Goal: Ask a question

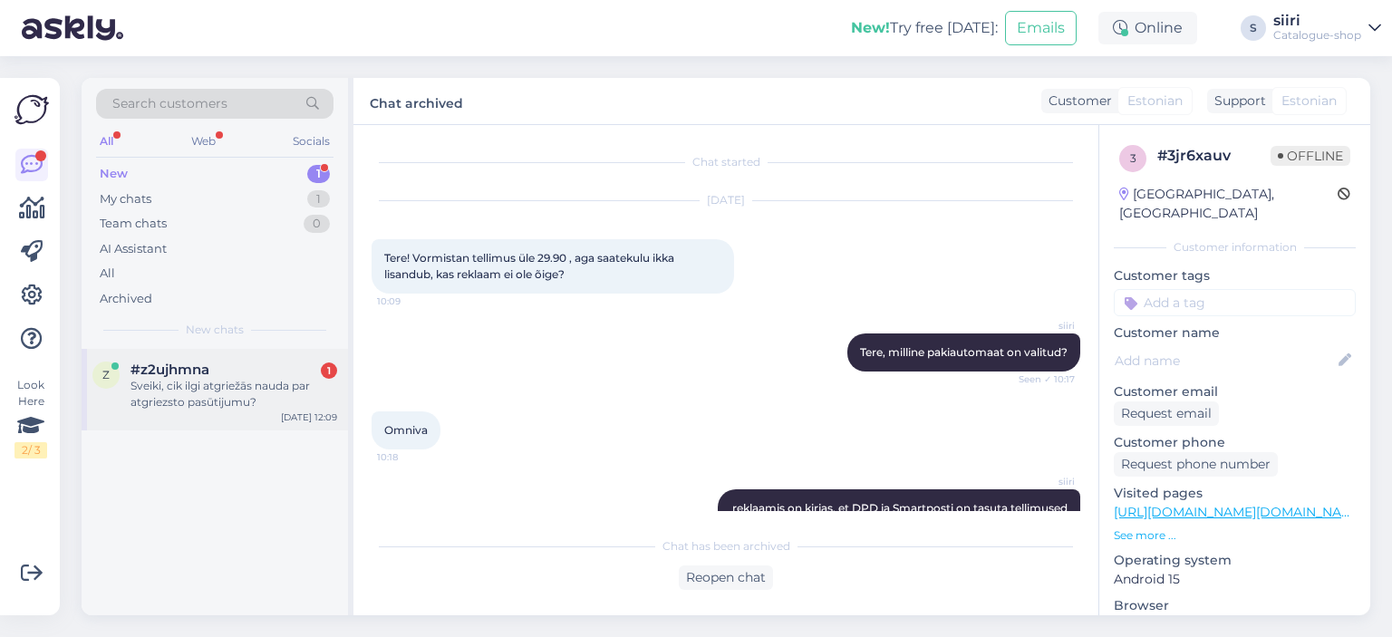
scroll to position [130, 0]
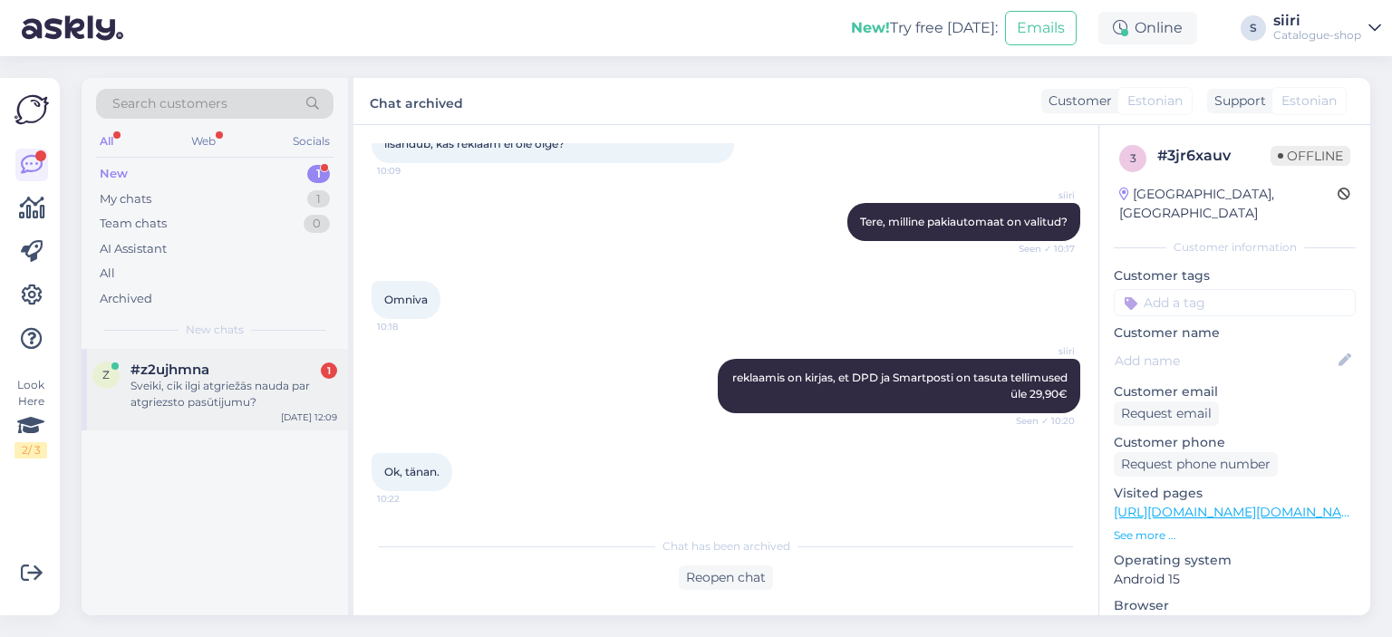
click at [173, 397] on div "Sveiki, cik ilgi atgriežās nauda par atgriezsto pasūtijumu?" at bounding box center [233, 394] width 207 height 33
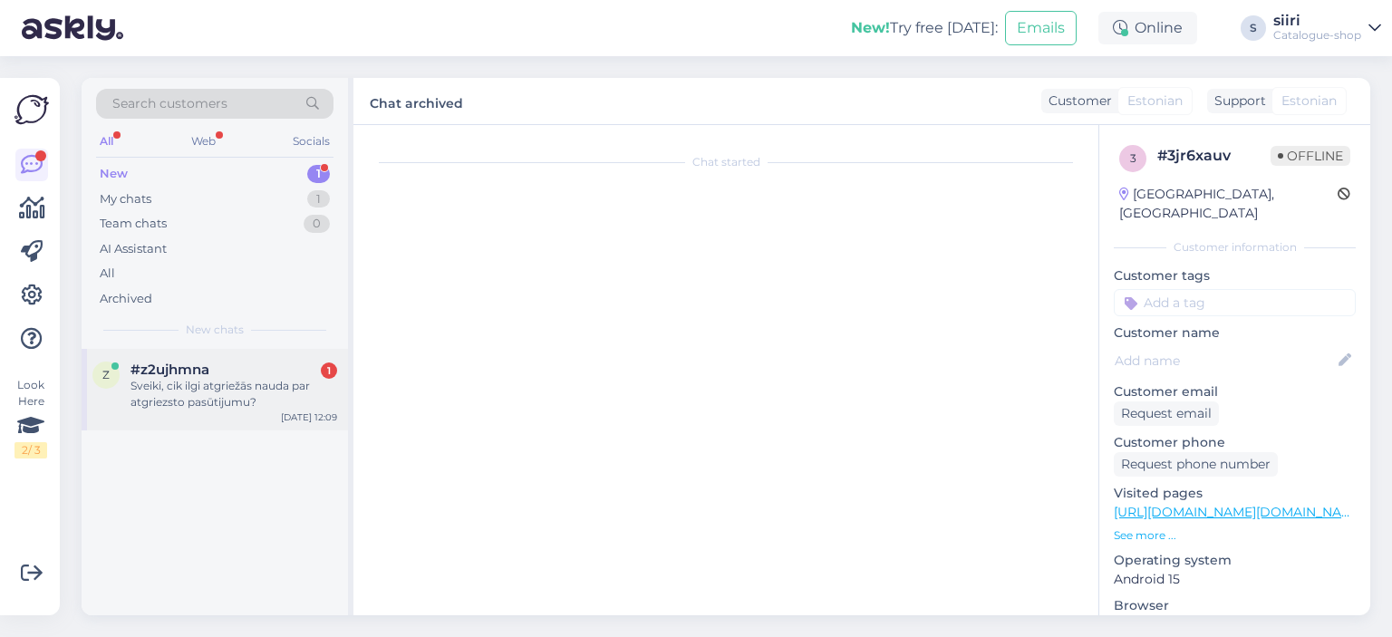
scroll to position [0, 0]
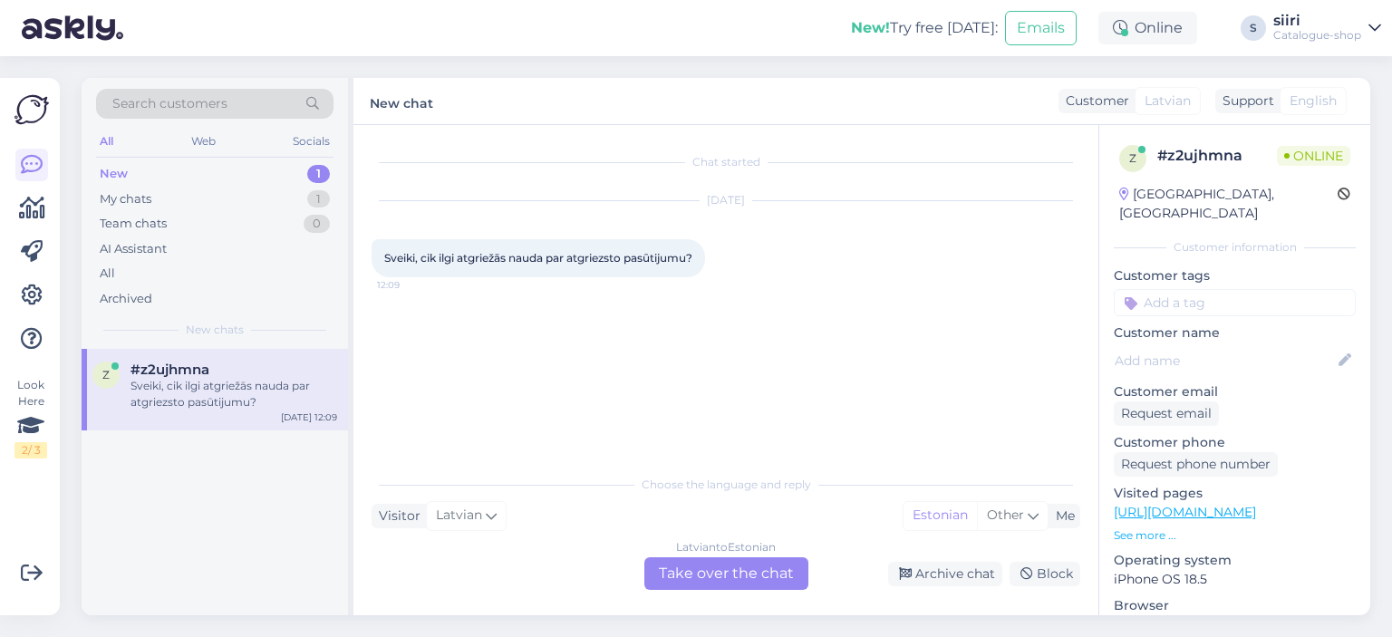
click at [715, 568] on div "[DEMOGRAPHIC_DATA] to Estonian Take over the chat" at bounding box center [726, 573] width 164 height 33
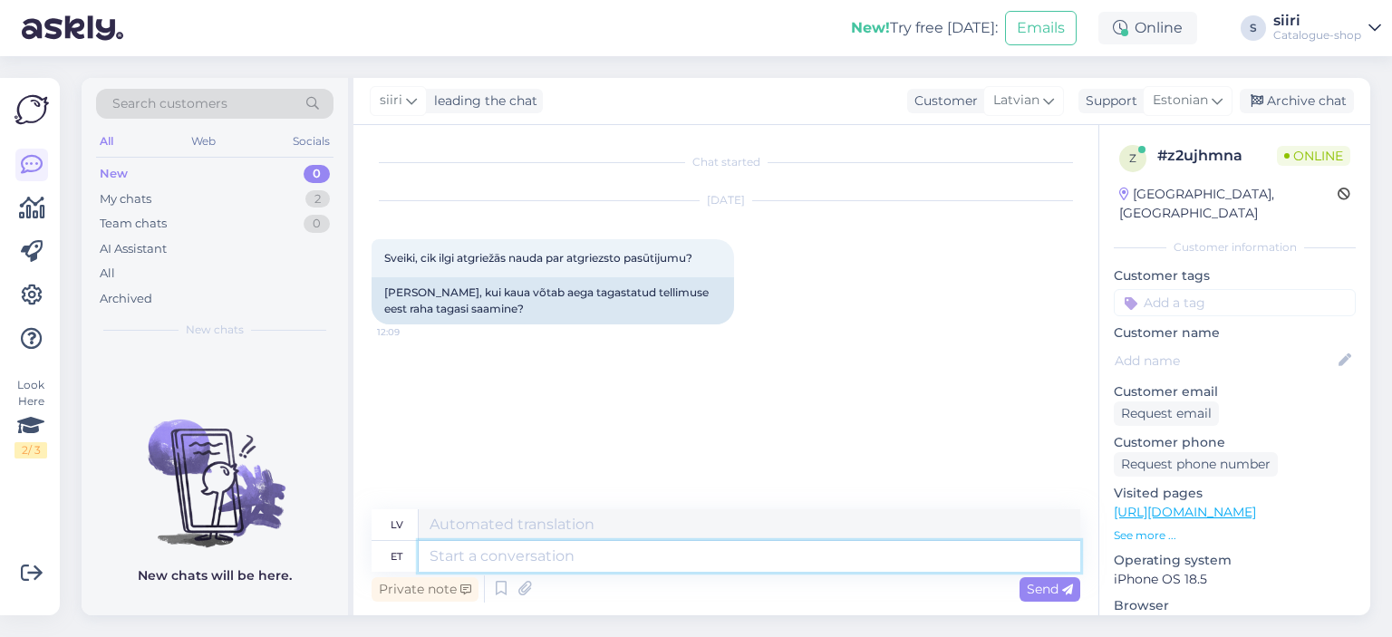
click at [437, 550] on textarea at bounding box center [750, 556] width 662 height 31
type textarea "Tere"
type textarea "Sveiki"
type textarea "Tere päevast"
type textarea "Labdien"
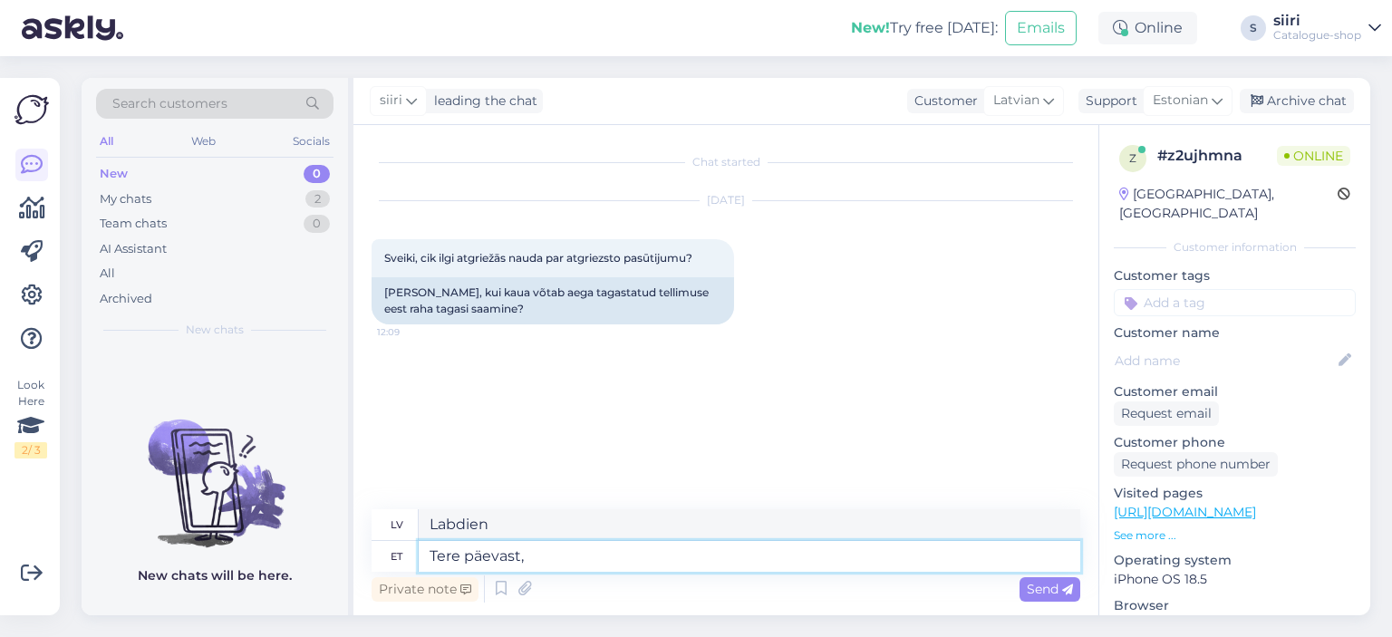
type textarea "Tere päevast,"
type textarea "Labdien,"
type textarea "Tere päevast, kui"
type textarea "Labdien, kad"
type textarea "Tere päevast, kui tagast"
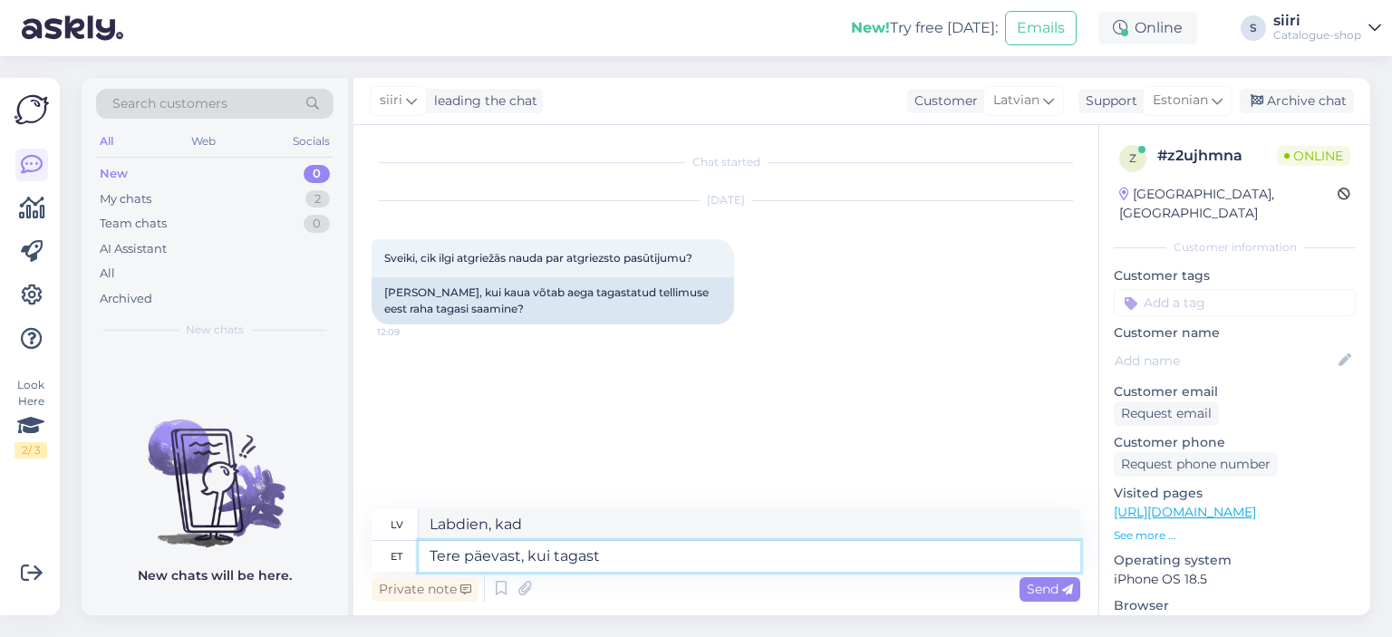
type textarea "Labdien, kad atgriezīsies."
type textarea "Tere päevast, kui"
type textarea "Labdien, kad"
type textarea "Tere päevast,"
type textarea "Labdien,"
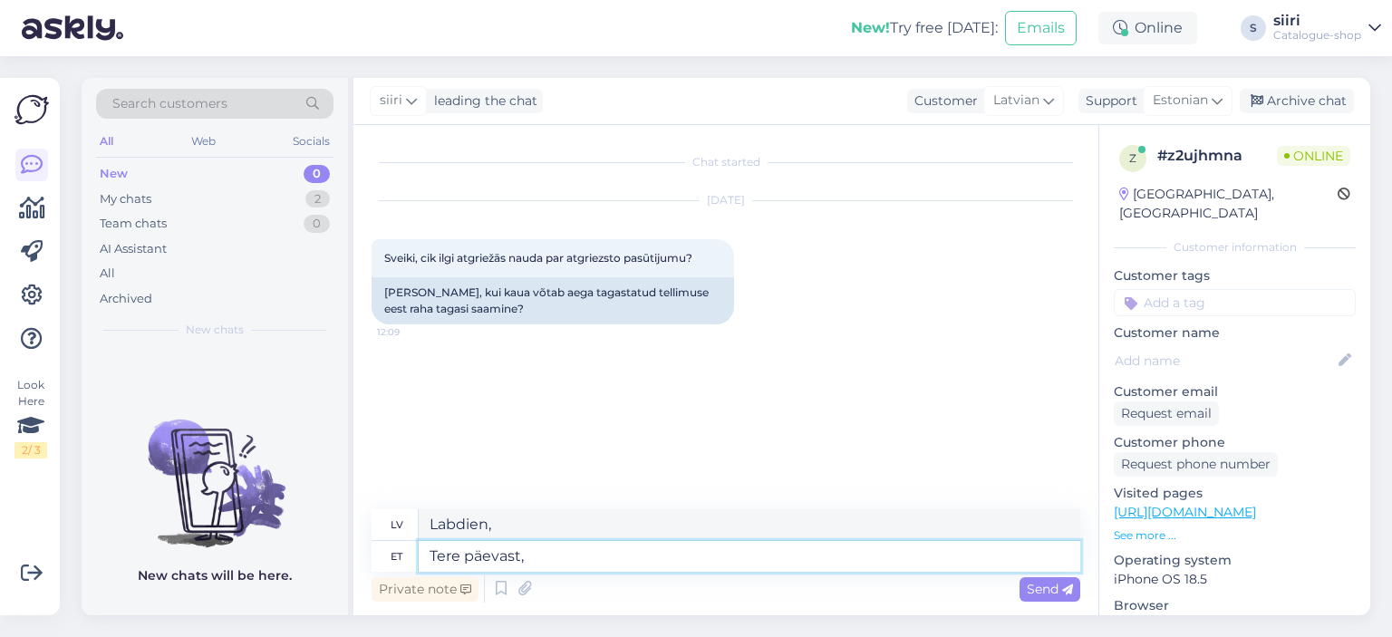
type textarea "Tere päevast"
type textarea "Labdien"
type textarea "Tere päevast."
type textarea "Labdien."
type textarea "Tere päevast. Tagastuse"
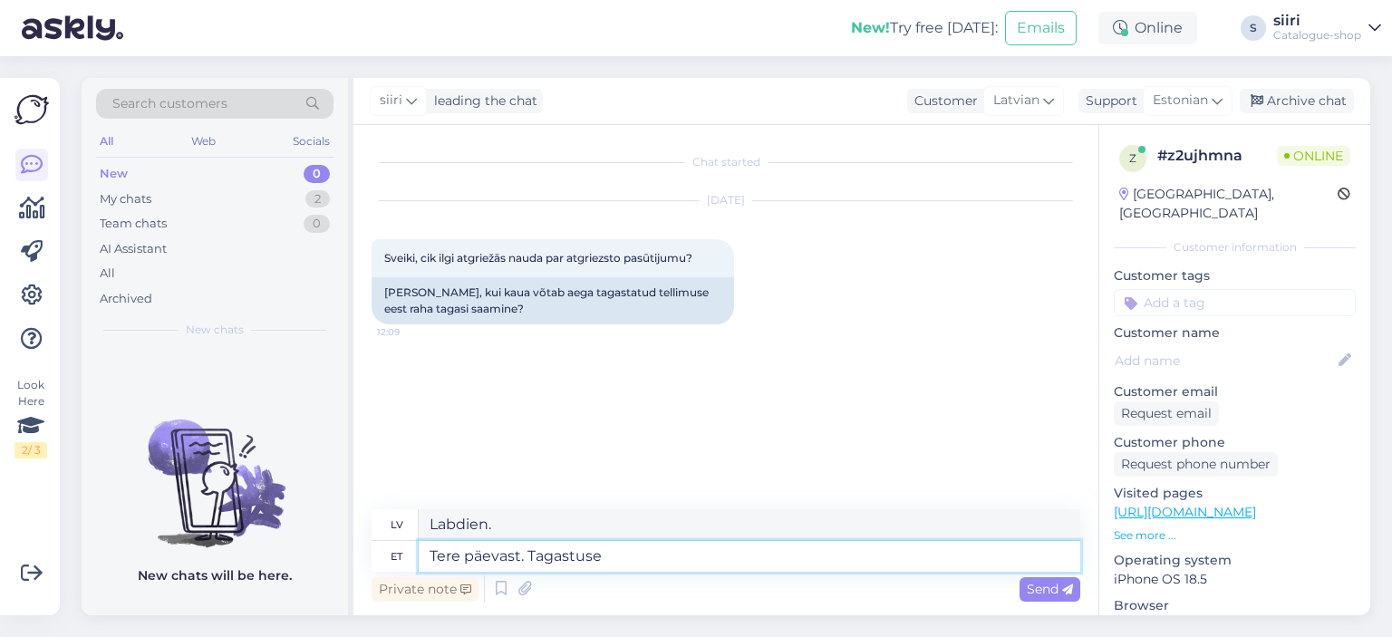
type textarea "Labdien. Atgriezties"
type textarea "Tere päevast. Tagastuse kä"
type textarea "Labdien. Atgriešanas politika"
type textarea "Tere päevast. Tagastuse käsitlemisest"
type textarea "Labdien. Par atgriešanas apstrādi"
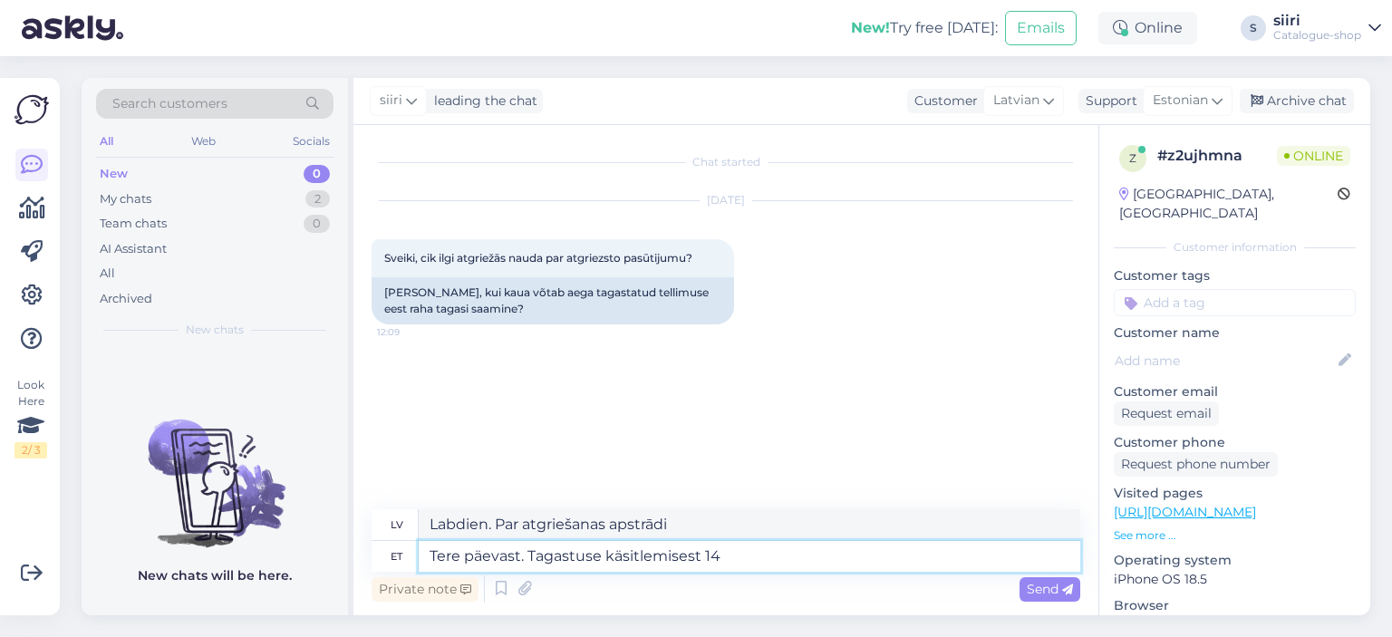
type textarea "Tere päevast. Tagastuse käsitlemisest 14"
type textarea "Labdien. Par atgriešanas apstrādi 14"
type textarea "Tere päevast. Tagastuse käsitlemisest 14 päev"
type textarea "Labdien. 14 dienas no atgriešanas apstrādes datuma."
type textarea "Tere päevast. Tagastuse käsitlemisest 14 päeva"
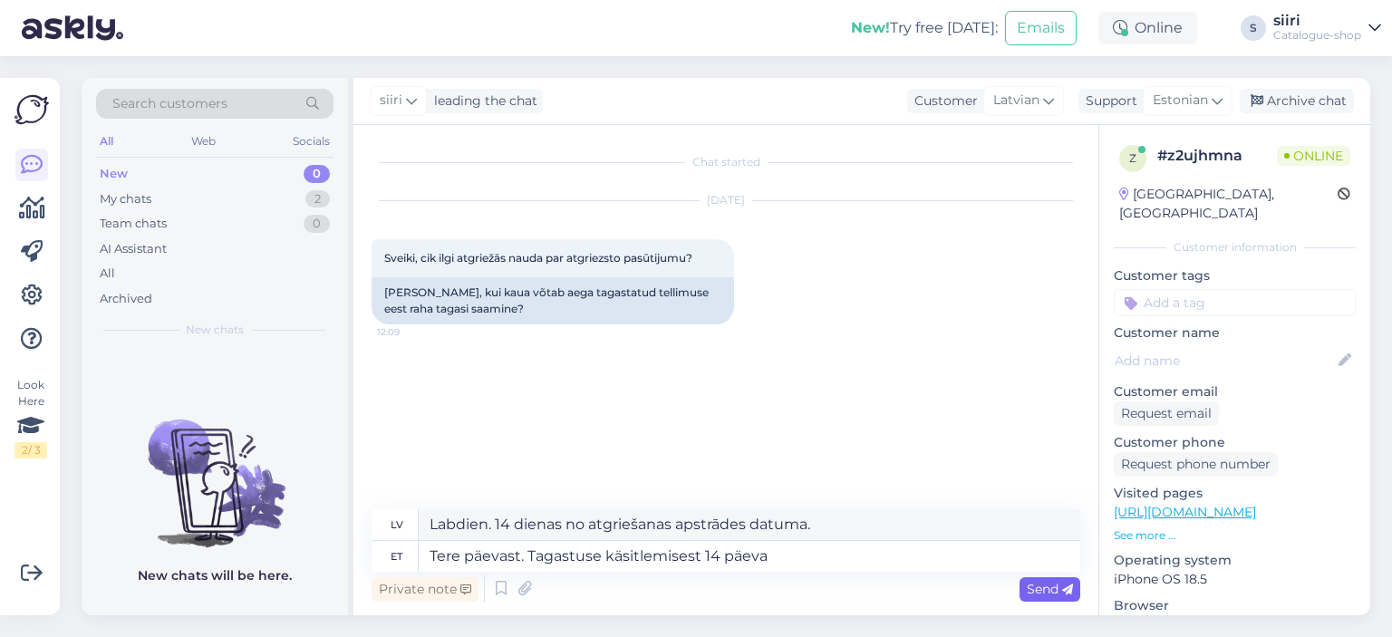
click at [1044, 594] on span "Send" at bounding box center [1050, 589] width 46 height 16
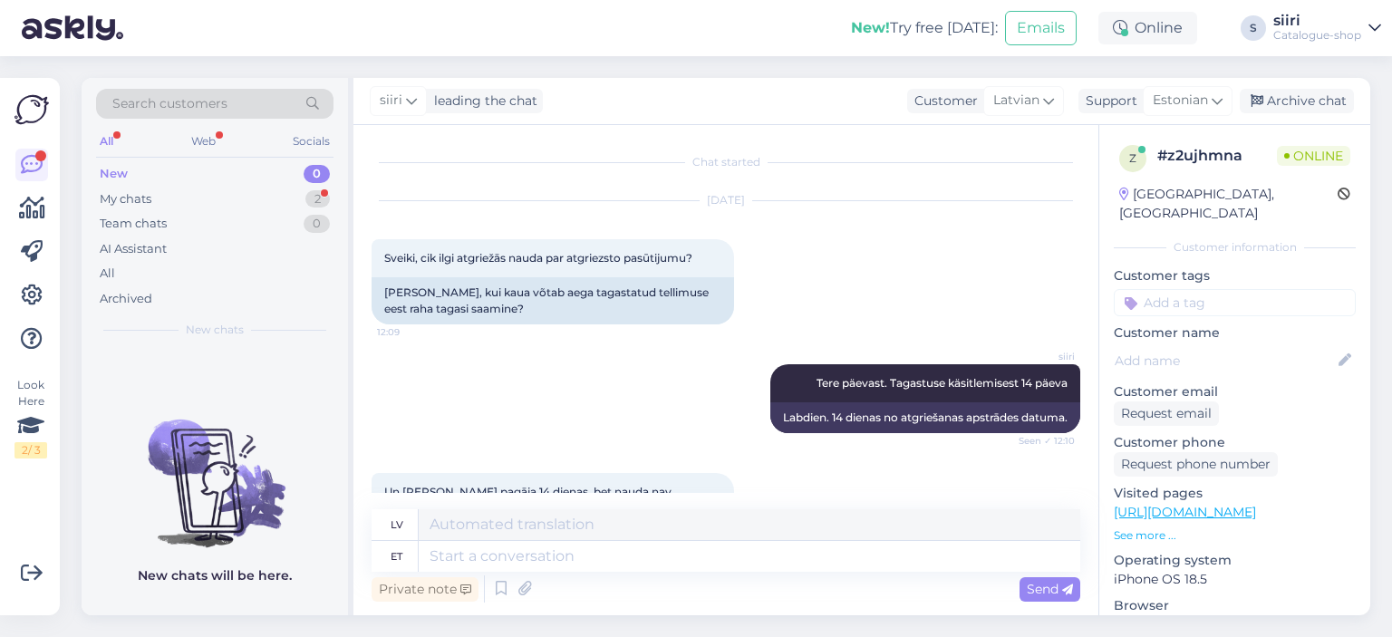
scroll to position [84, 0]
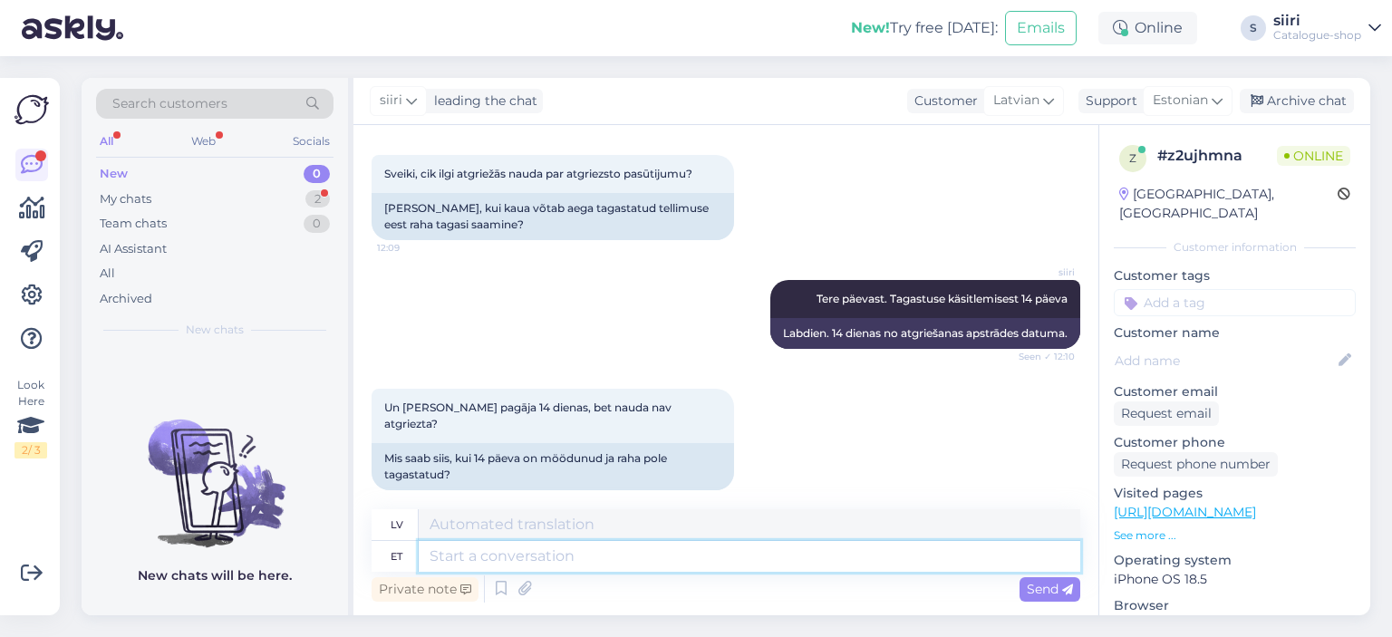
click at [478, 560] on textarea at bounding box center [750, 556] width 662 height 31
type textarea "s"
type textarea "and"
type textarea "dāvana"
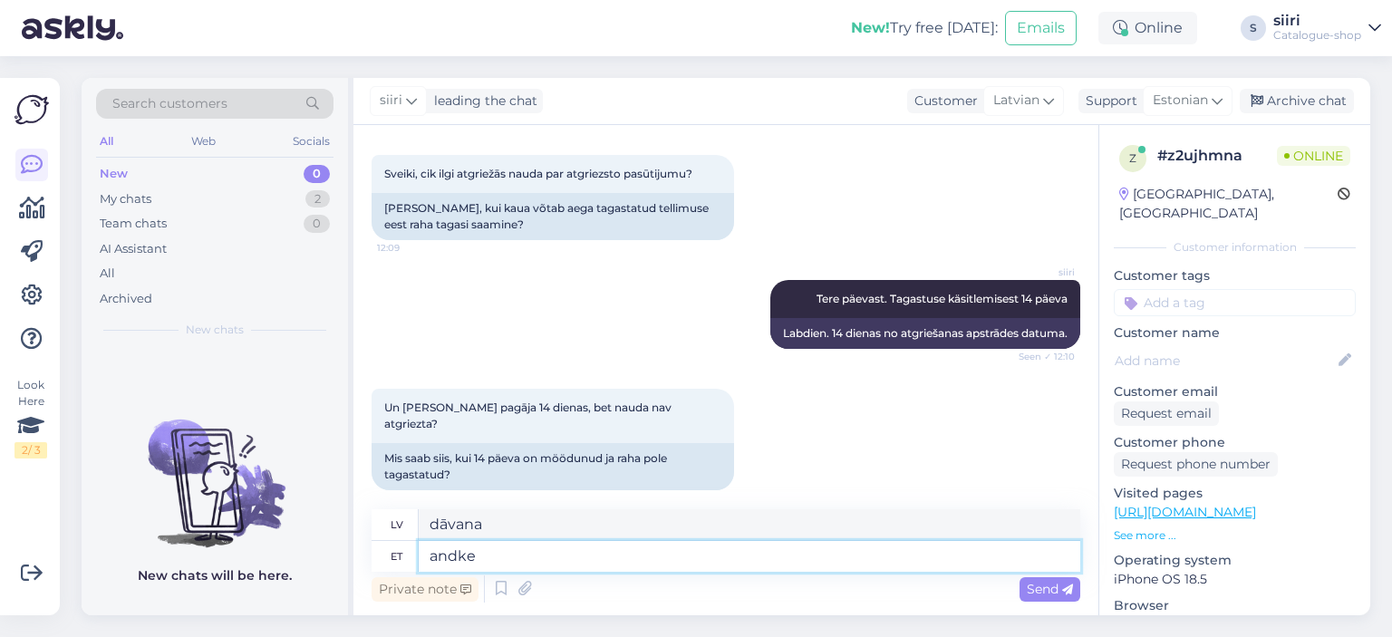
type textarea "andke t"
type textarea "dot"
type textarea "andke teada"
type textarea "dod man ziņu"
type textarea "andke teada,"
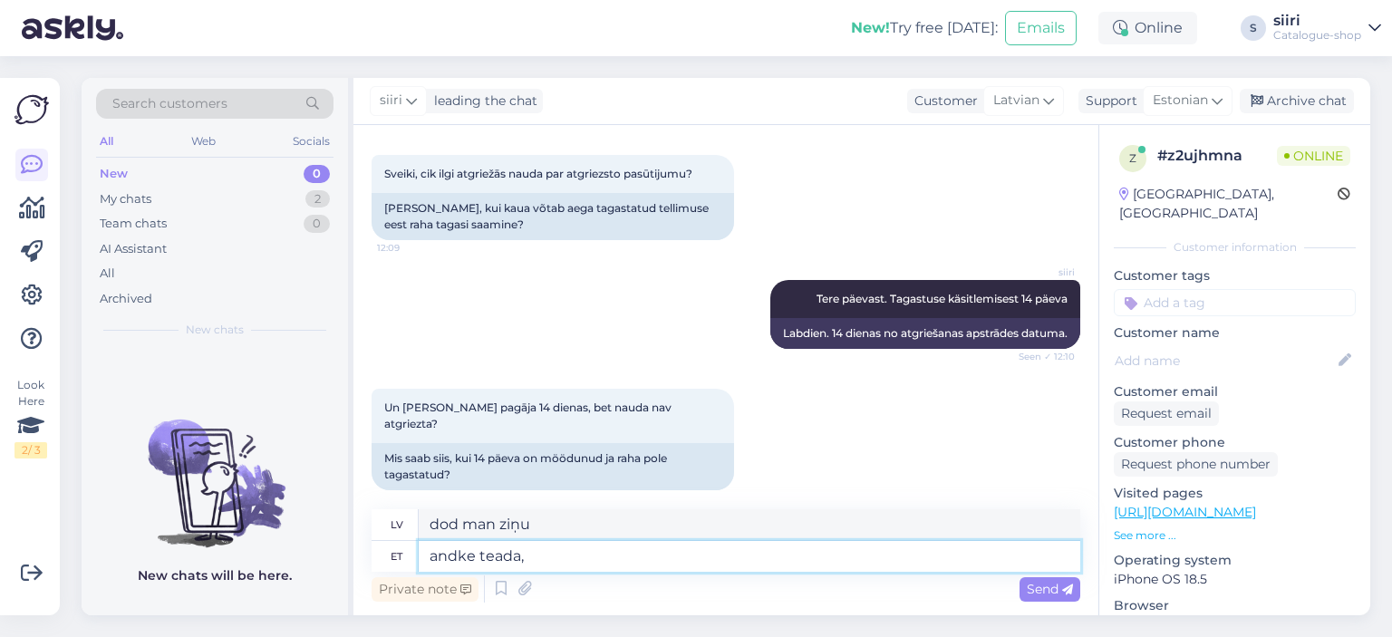
type textarea "Dodiet man ziņu,"
type textarea "andke [PERSON_NAME]"
type textarea "dariet man zināmu, kura"
type textarea "andke [PERSON_NAME] nimel t"
type textarea "lūdzu, dariet man zināmu, [DEMOGRAPHIC_DATA] vārdā"
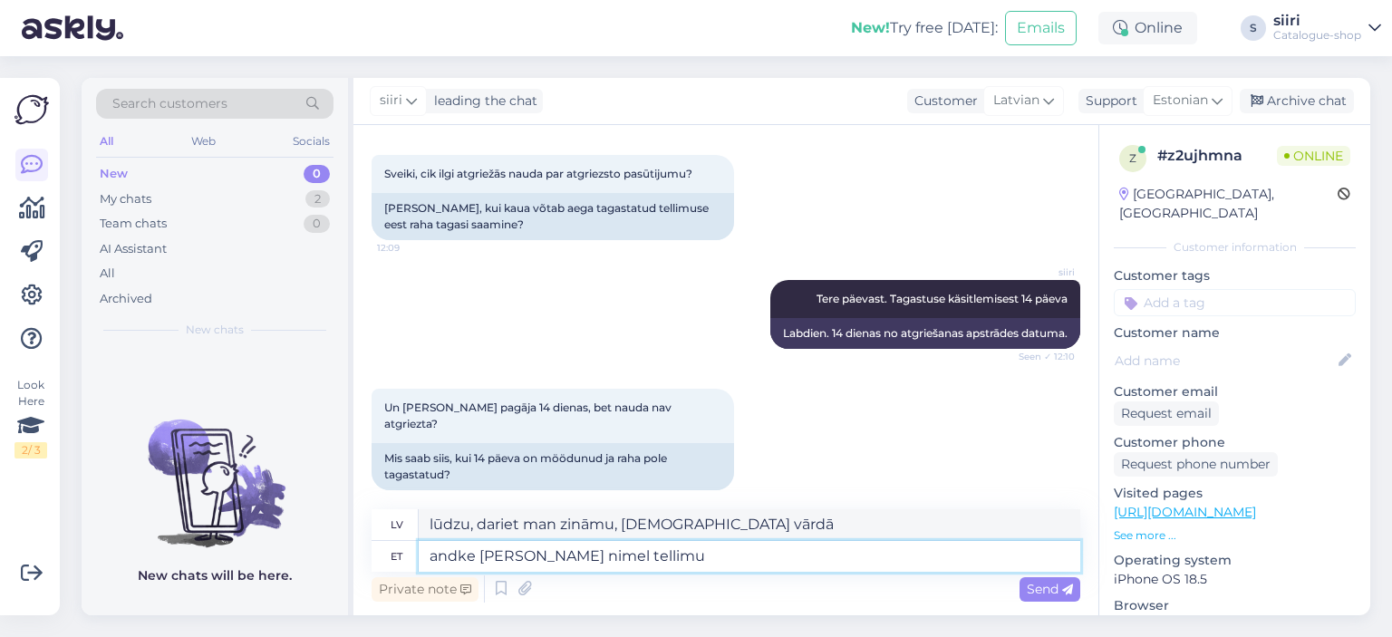
type textarea "andke [PERSON_NAME] nimel tellimus"
type textarea "Lūdzu, dariet man zināmu, uz [PERSON_NAME] pasūtījums tiek veikts."
type textarea "andke [PERSON_NAME] nimel [PERSON_NAME], s"
type textarea "Lūdzu, paziņojiet mums, uz [PERSON_NAME] pasūtījums tiek veikts."
type textarea "andke [PERSON_NAME] nimel [PERSON_NAME], [PERSON_NAME]"
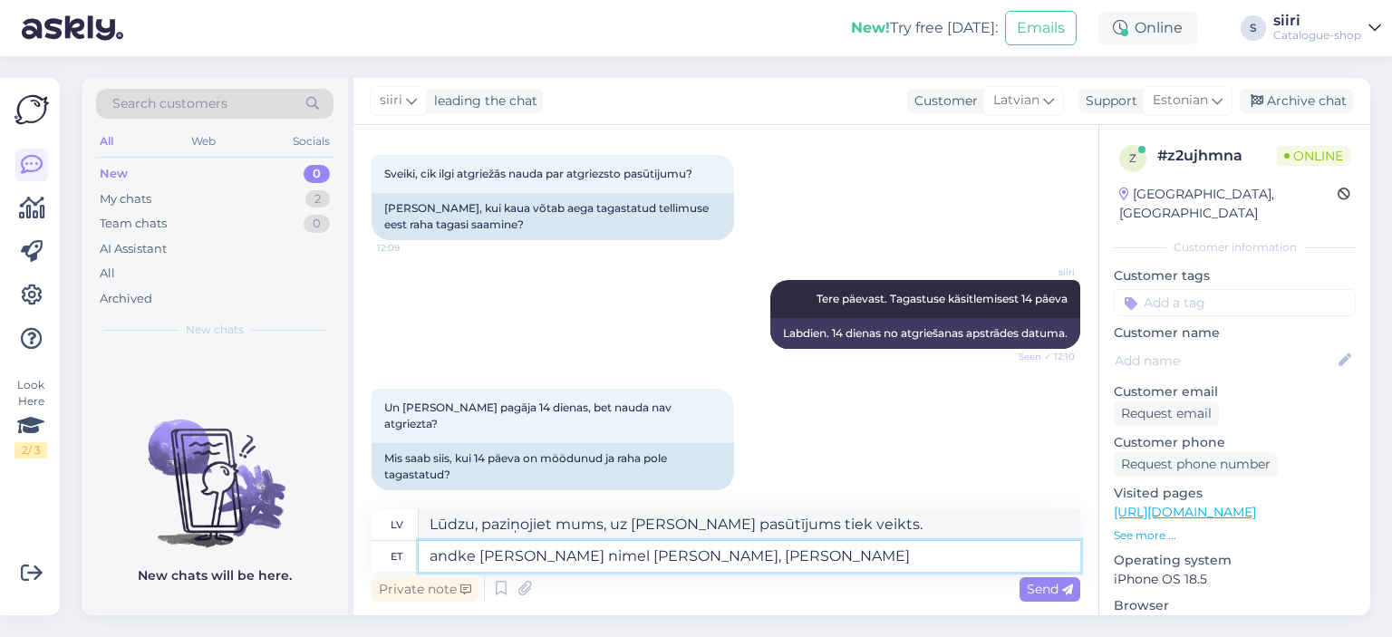
type textarea "Paziņojiet mums, kam pasūtījums ir paredzēts, mēs to varam izdarīt."
type textarea "andke [PERSON_NAME] nimel [PERSON_NAME], [PERSON_NAME] vaada"
type textarea "Paziņojiet mums, kam pasūtījums ir paredzēts, mēs varam to apskatīt."
type textarea "andke [PERSON_NAME] nimel [PERSON_NAME], [PERSON_NAME] vaadata"
type textarea "Paziņojiet mums, kam paredzēts pasūtījums, lai mēs varētu to pārbaudīt."
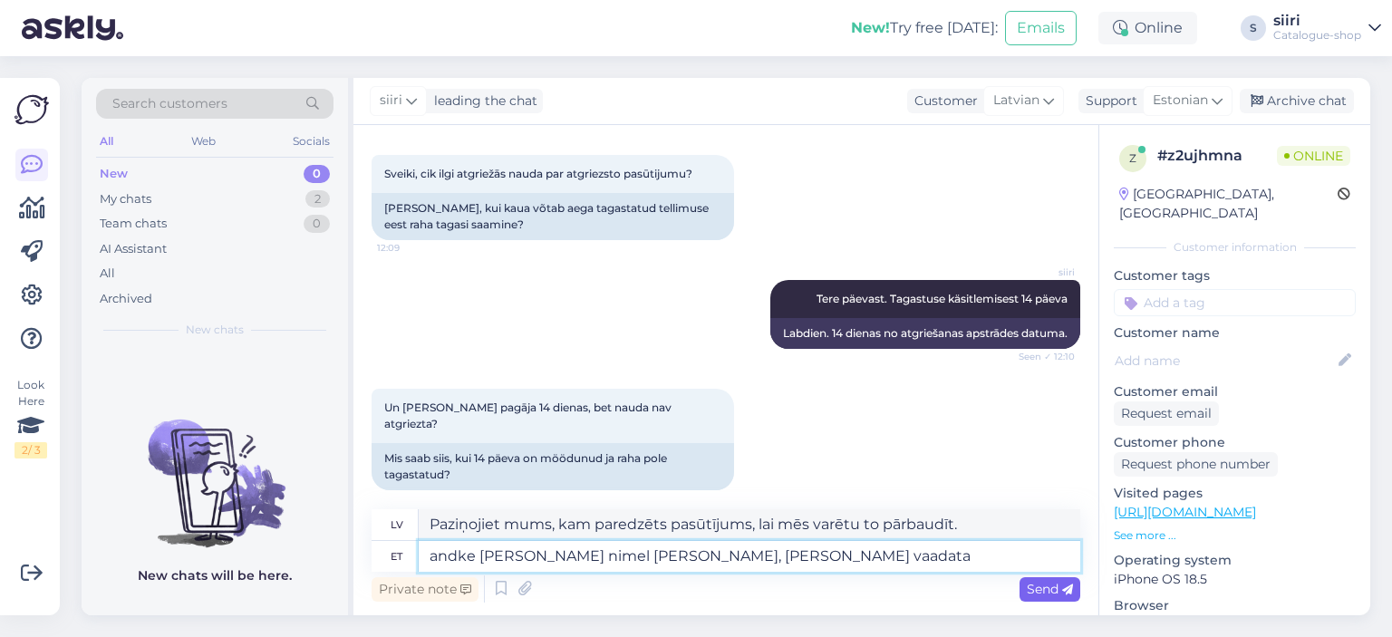
type textarea "andke [PERSON_NAME] nimel [PERSON_NAME], [PERSON_NAME] vaadata"
click at [1056, 589] on span "Send" at bounding box center [1050, 589] width 46 height 16
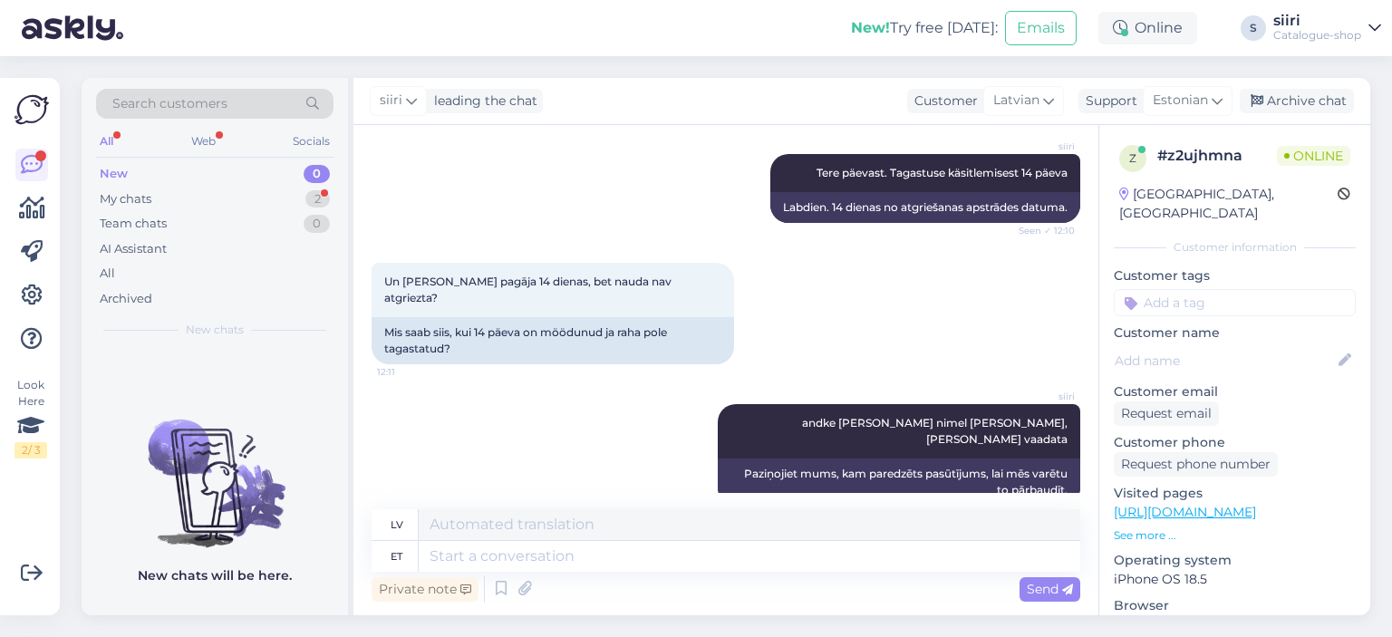
scroll to position [384, 0]
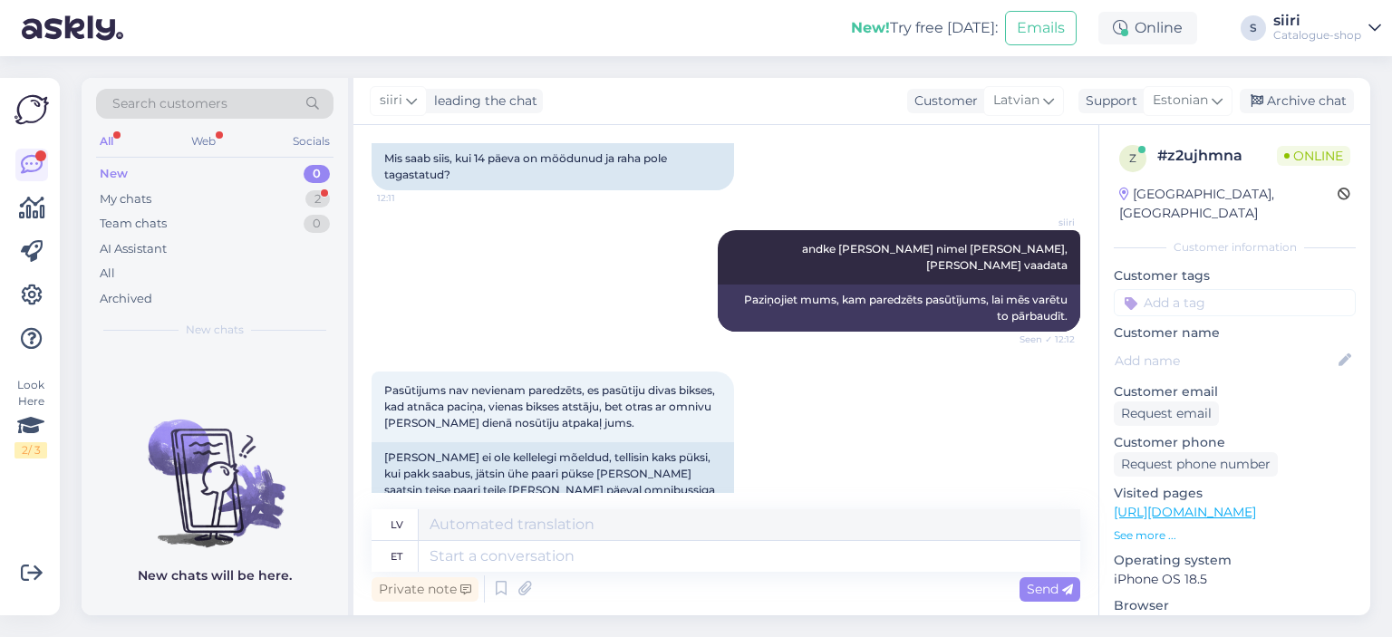
click at [98, 387] on img at bounding box center [215, 468] width 266 height 163
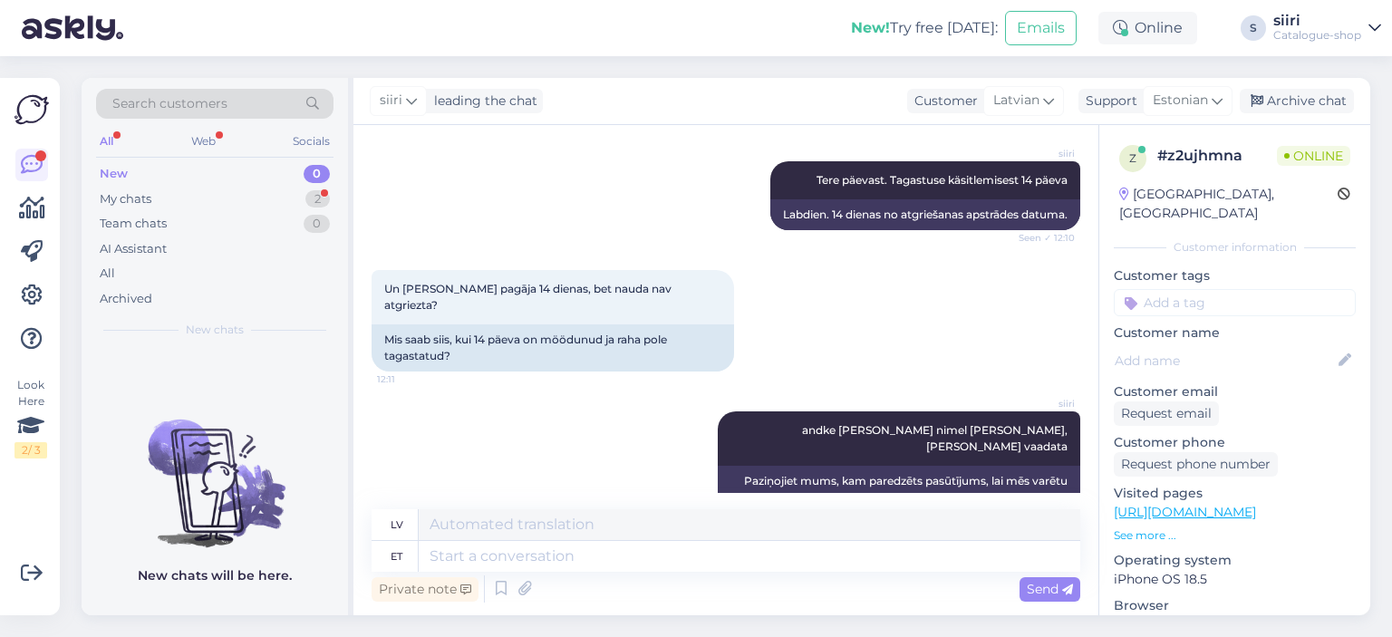
scroll to position [383, 0]
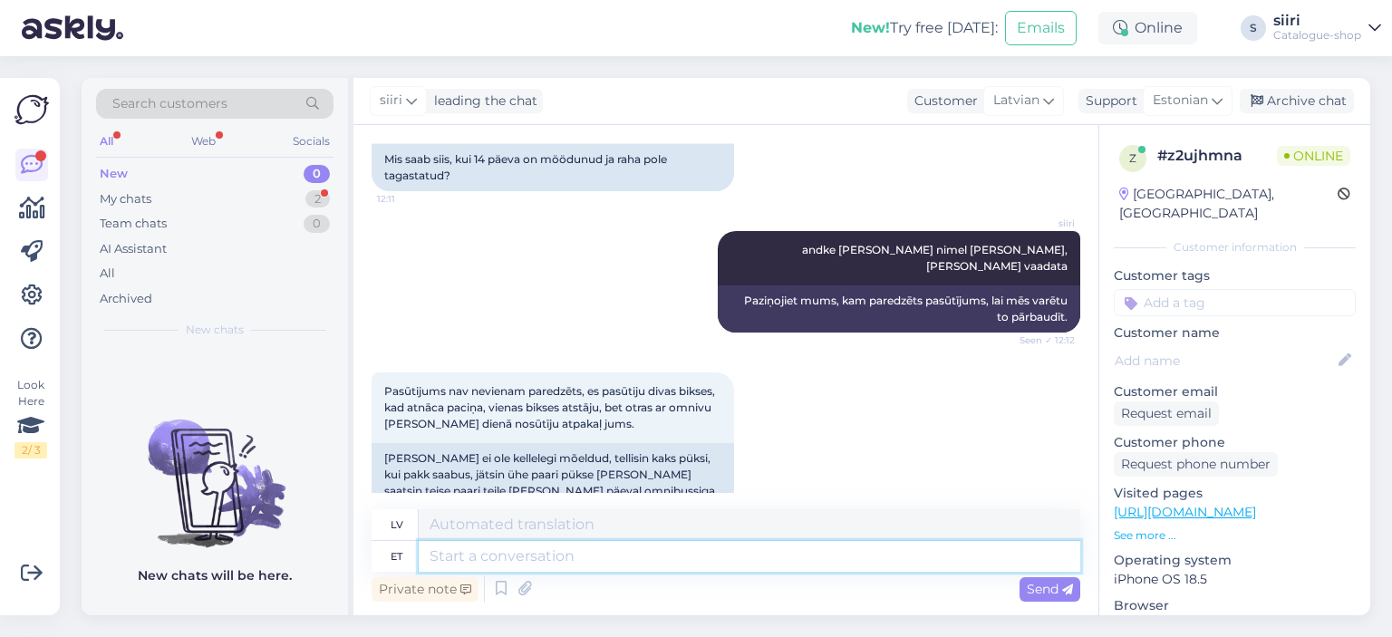
click at [469, 558] on textarea at bounding box center [750, 556] width 662 height 31
type textarea "[PERSON_NAME]"
type textarea "bez"
type textarea "[PERSON_NAME]"
type textarea "bez zīmes"
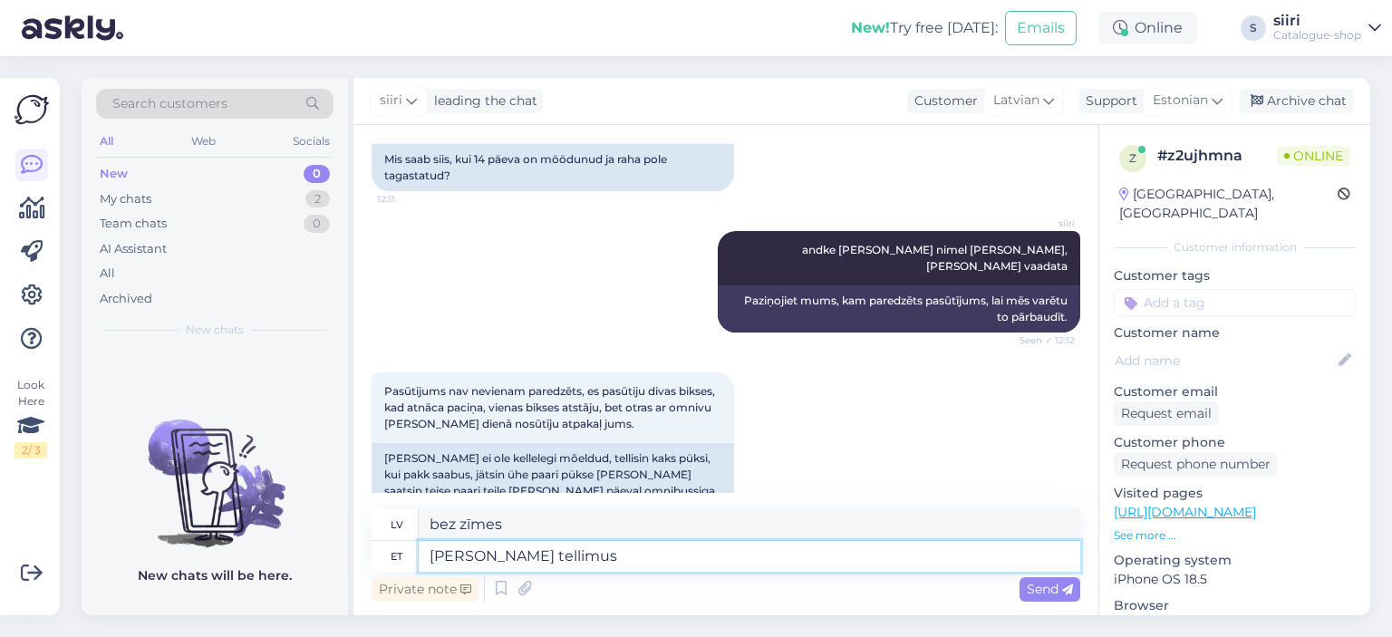
type textarea "[PERSON_NAME] tellimuse"
type textarea "bez kārtības"
type textarea "[PERSON_NAME] tellimuse nu"
type textarea "bez pasūtījuma numura"
type textarea "[PERSON_NAME] tellimuse numbri või"
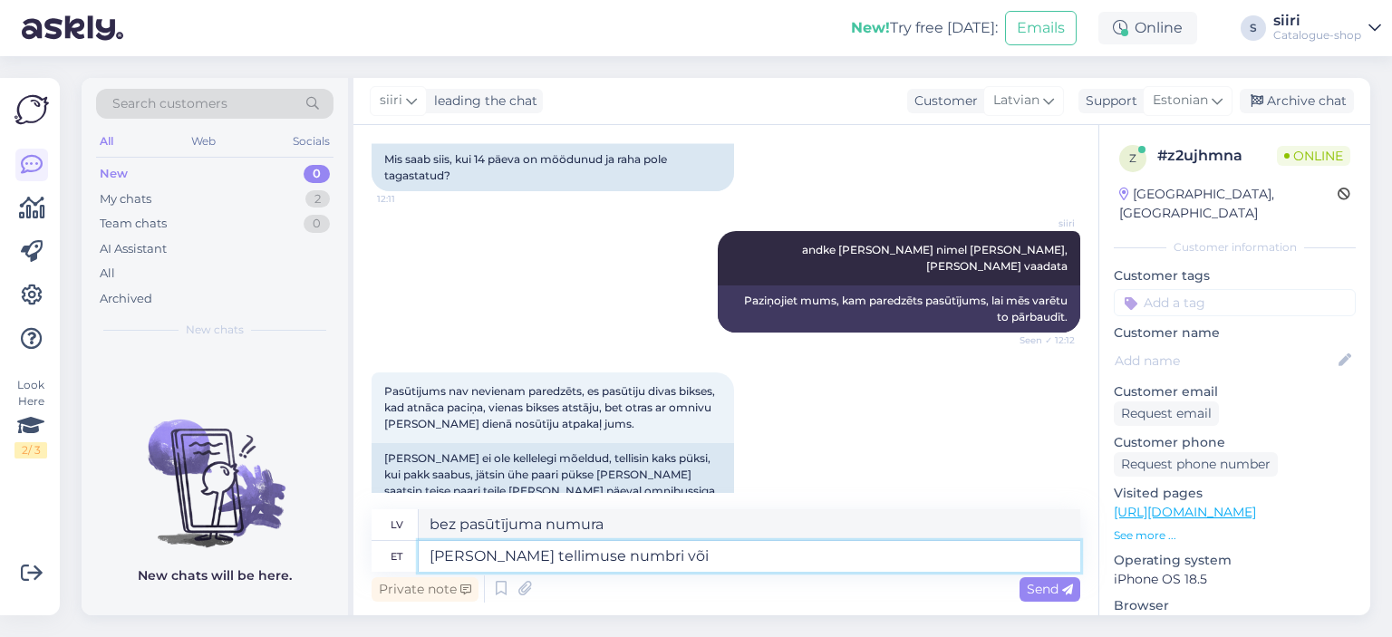
type textarea "bez pasūtījuma numura vai"
type textarea "[PERSON_NAME] tellimuse numbri või tellija"
type textarea "bez pasūtījuma numura vai [DEMOGRAPHIC_DATA]"
type textarea "[PERSON_NAME] tellimuse numbri või tellija nimeta"
type textarea "bez pasūtījuma numura vai klienta vārda"
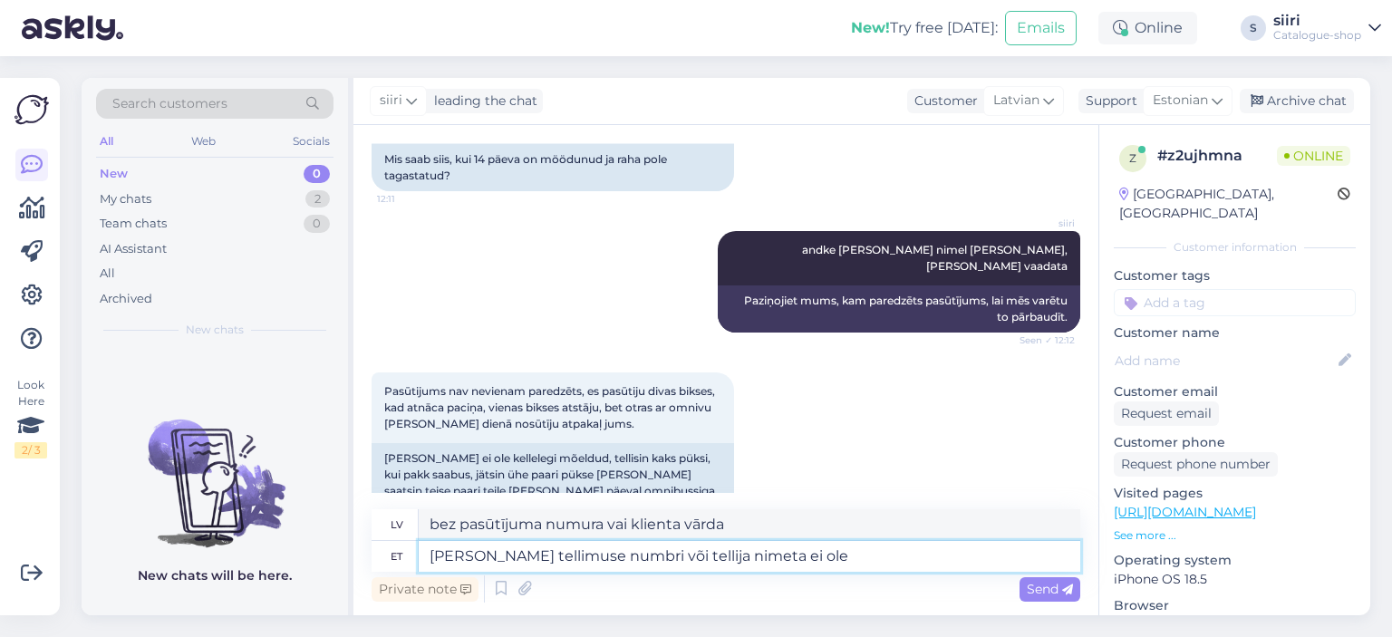
type textarea "[PERSON_NAME] tellimuse numbri või tellija nimeta ei ole v"
type textarea "bez pasūtījuma numura vai klienta vārda nav"
type textarea "[PERSON_NAME] tellimuse numbri või tellija nimeta ei ole võimalik"
type textarea "nav iespējams bez pasūtījuma numura vai klienta vārda"
type textarea "[PERSON_NAME] tellimuse numbri või tellija nimeta ei ole võimalik tagastust"
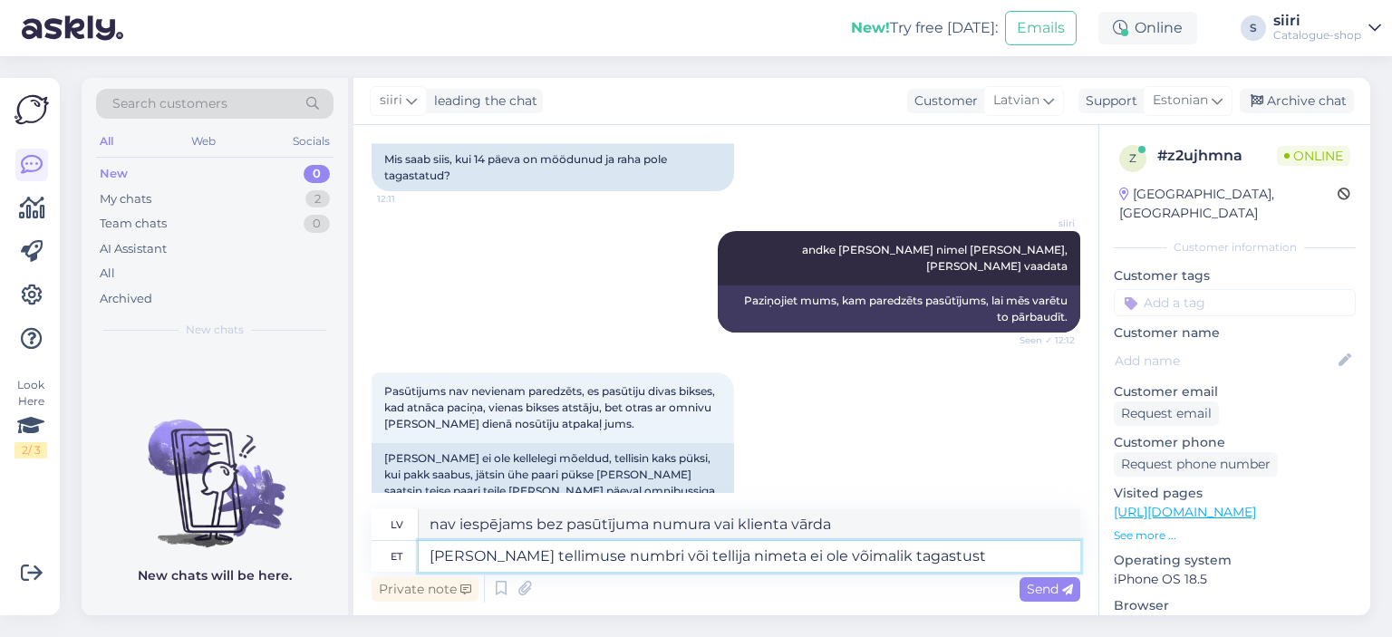
type textarea "Atgriešana nav iespējama bez pasūtījuma numura vai klienta vārda."
type textarea "[PERSON_NAME] tellimuse numbri või tellija nimeta ei ole võimalik tagastust"
type textarea "Atmaksa nav iespējama bez pasūtījuma numura vai klienta vārda."
type textarea "[PERSON_NAME] tellimuse numbri või tellija nimeta ei ole võimalik tagastust kont"
type textarea "Bez pasūtījuma numura vai klienta [PERSON_NAME] nav iespējams atgriezt kontā."
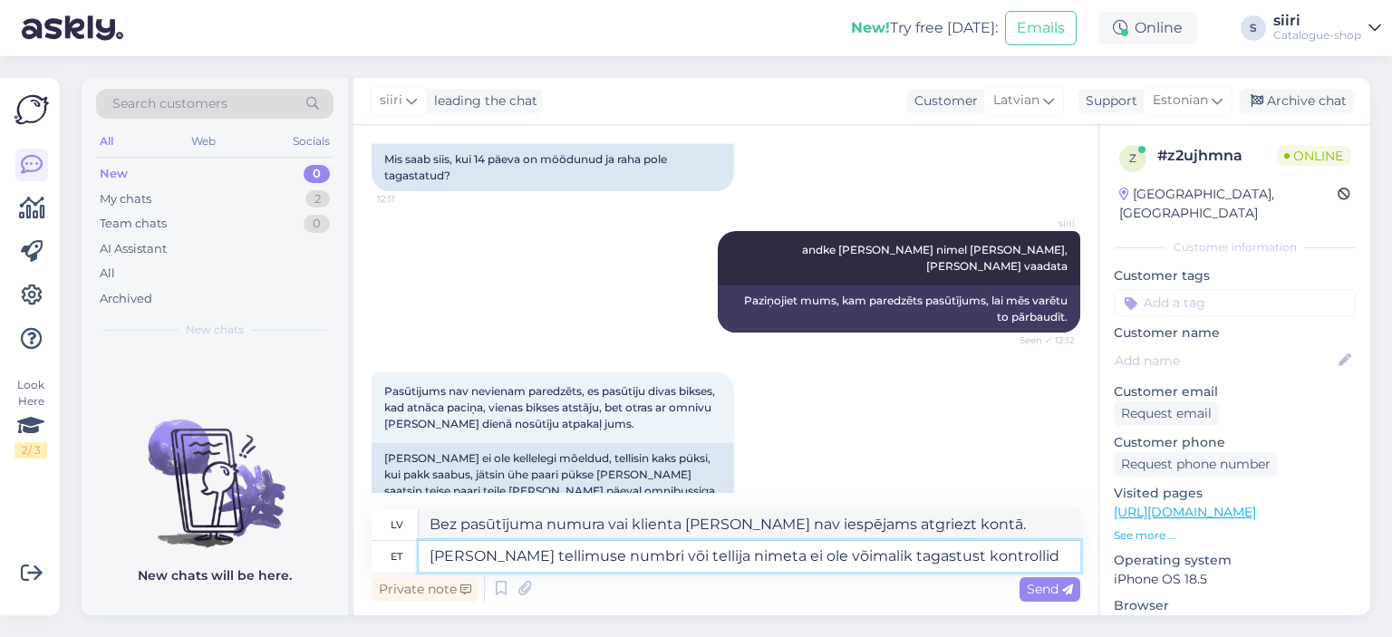
type textarea "[PERSON_NAME] tellimuse numbri või tellija nimeta ei ole võimalik tagastust kon…"
type textarea "Atgriešanas pārbaudi nevar veikt bez pasūtījuma numura vai klienta vārda."
type textarea "[PERSON_NAME] tellimuse numbri või tellija nimeta ei ole võimalik tagastust kon…"
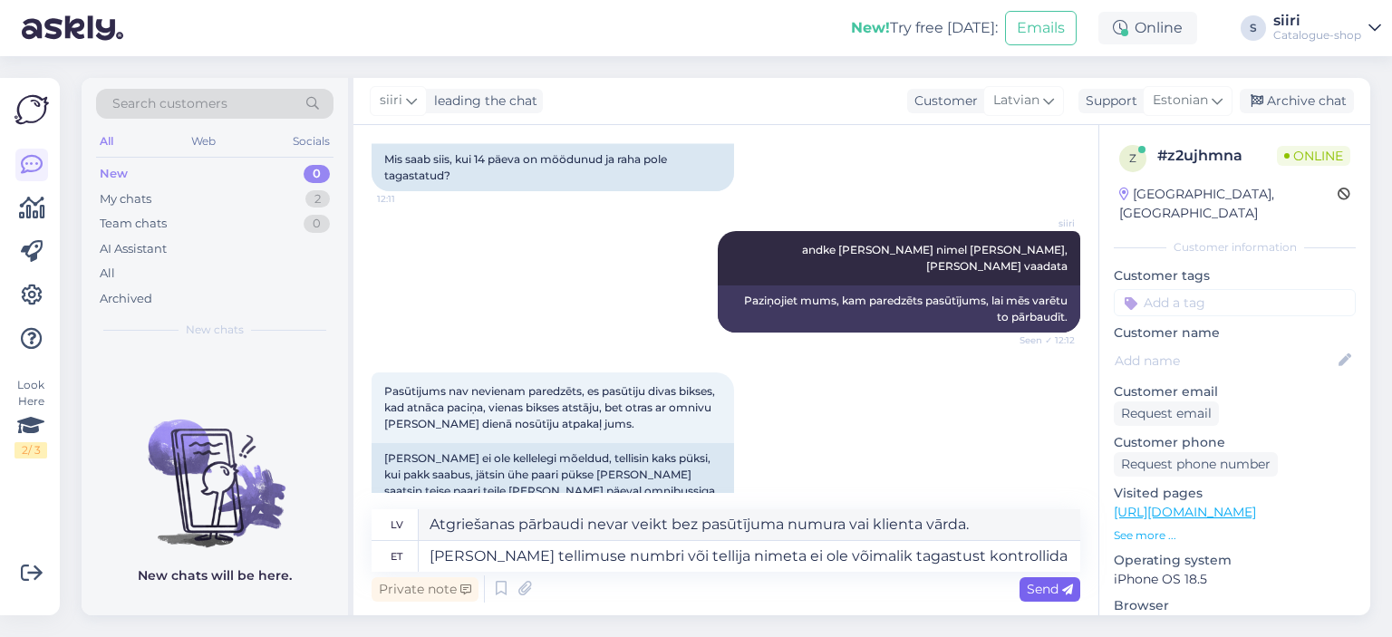
click at [1043, 589] on span "Send" at bounding box center [1050, 589] width 46 height 16
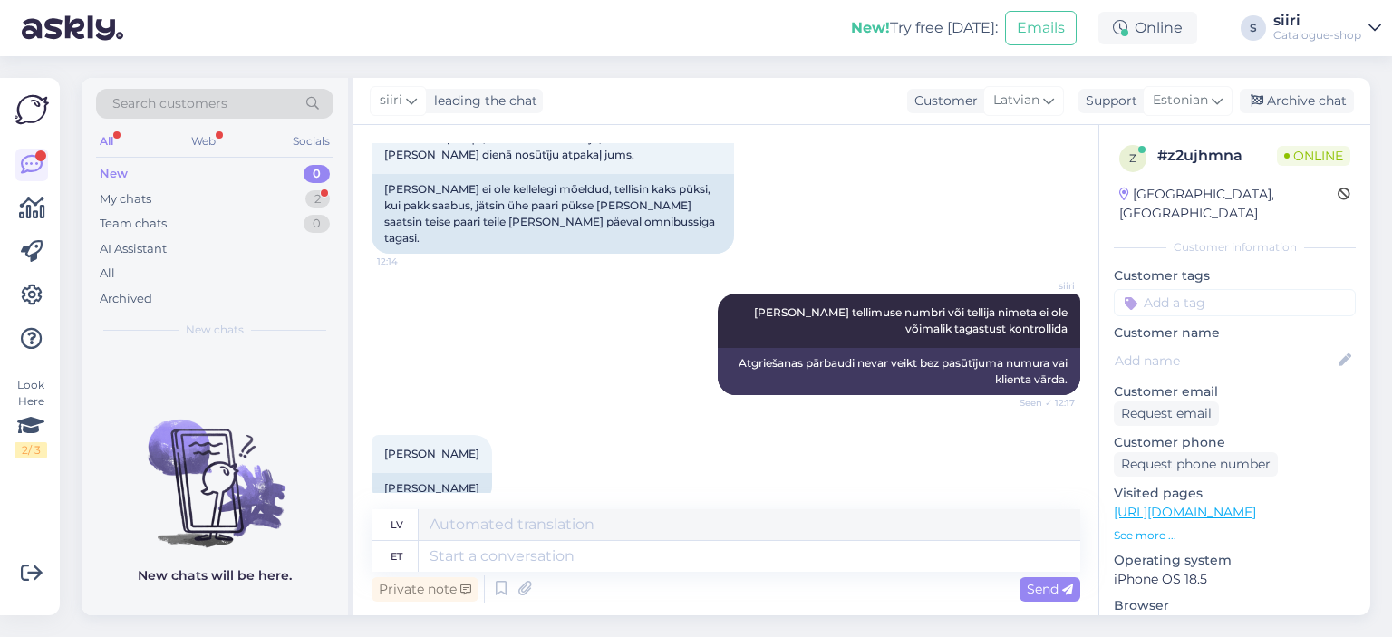
scroll to position [634, 0]
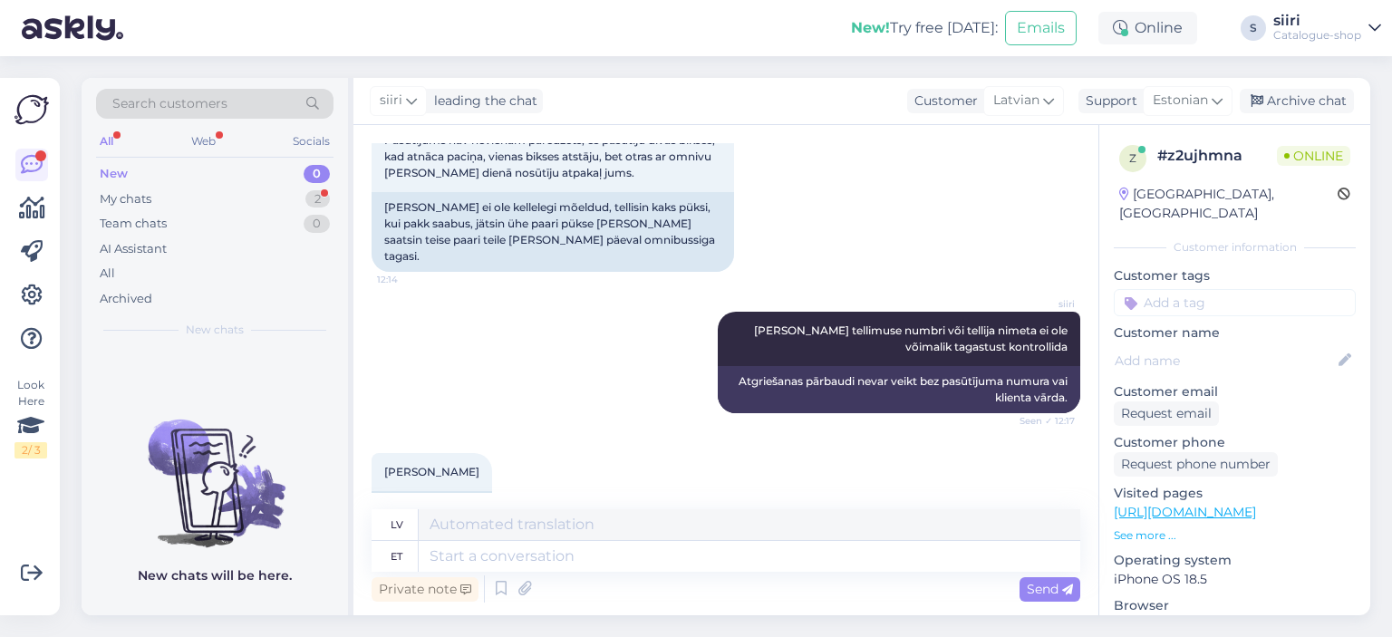
click at [104, 517] on img at bounding box center [215, 468] width 266 height 163
click at [488, 551] on textarea at bounding box center [750, 556] width 662 height 31
type textarea "sea"
type textarea "cūka"
type textarea "seal"
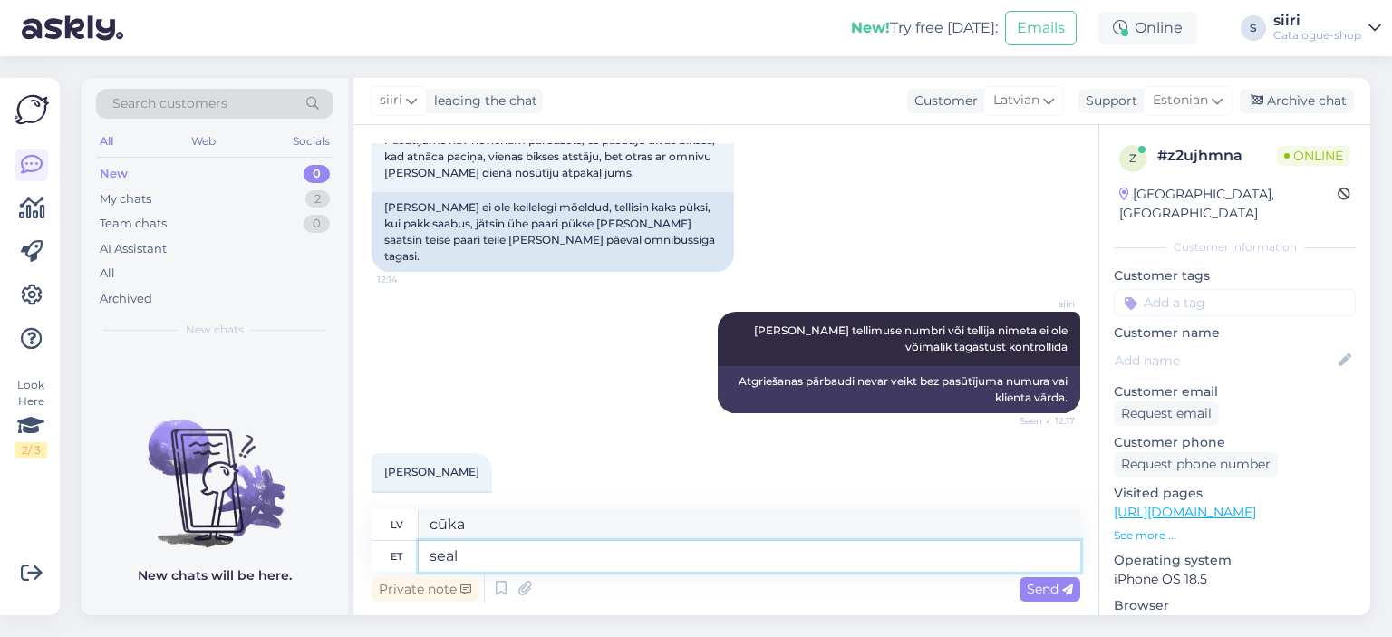
type textarea "tur"
type textarea "seal on"
type textarea "tur ir"
type textarea "seal on see"
type textarea "lūk, tas ir"
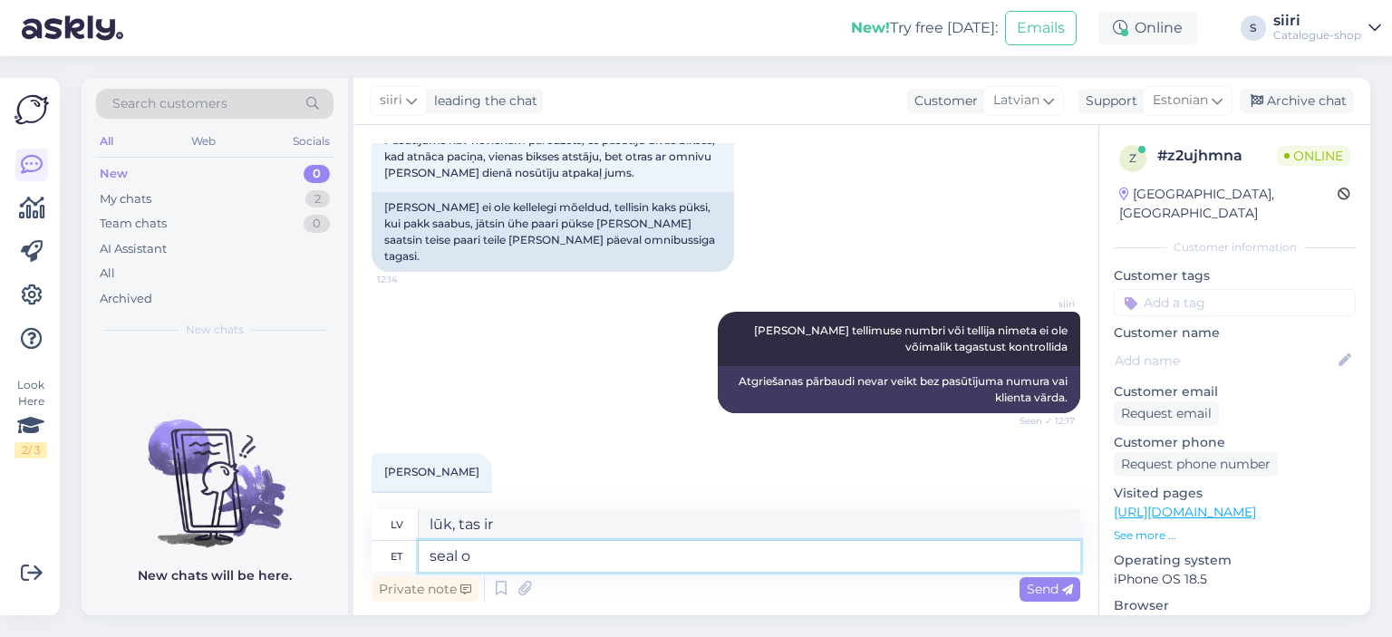
type textarea "seal"
type textarea "tur"
type textarea "s"
type textarea "tagastus"
type textarea "atgriešanās"
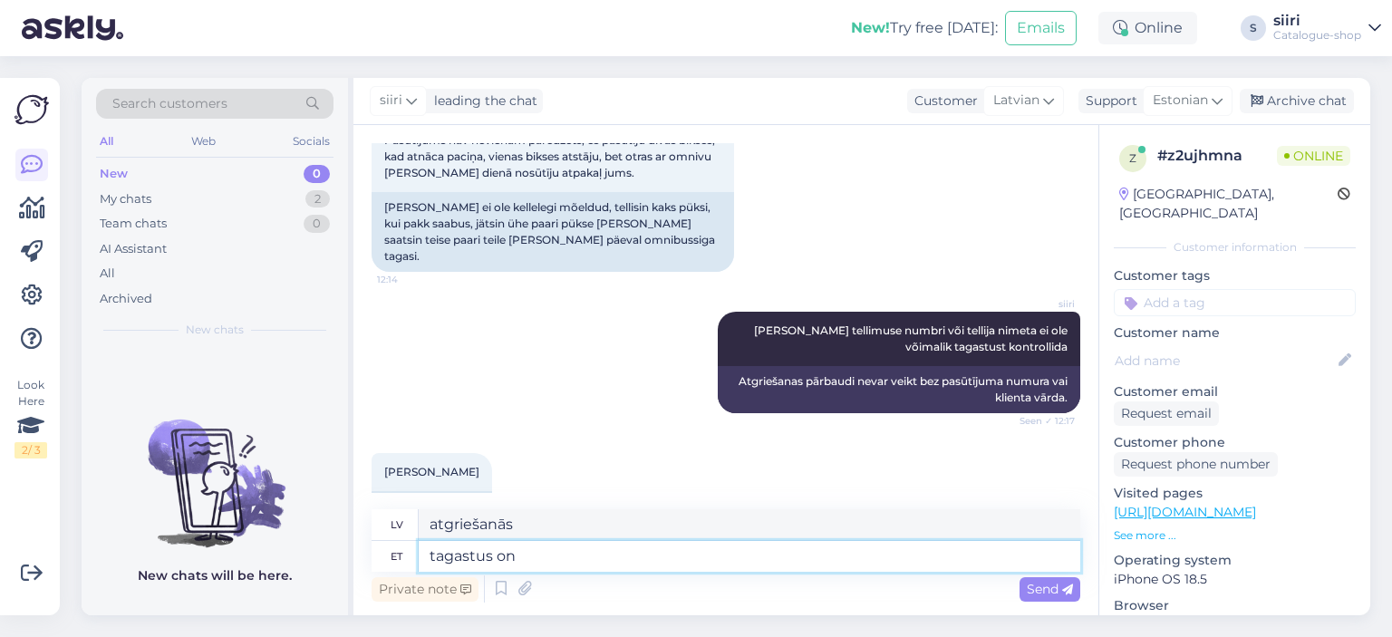
type textarea "tagastus on"
type textarea "atgriešanās ir"
type textarea "tagastus on 12.08"
type textarea "Atgriešanās datums ir 12.08"
type textarea "tagastus on 12.08 registreeritud,"
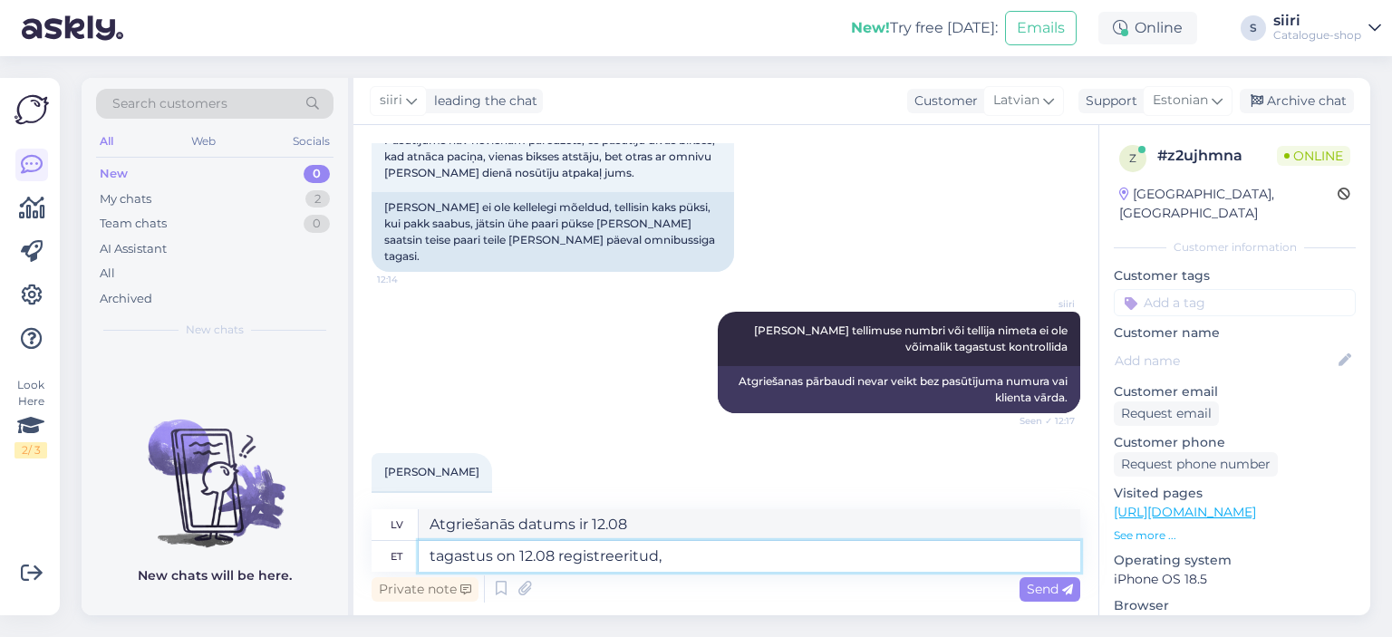
type textarea "atgriešanās reģistrēta 12.08 ."
type textarea "tagastus on 12.08 registreeritud, kuid"
type textarea "Atgriešanās tika reģistrēta 12.08 , bet"
type textarea "tagastus on 12.08 registreeritud, kuid tgasimakseks o"
type textarea "Atgriešana tika reģistrēta 12.08 , bet atmaksa"
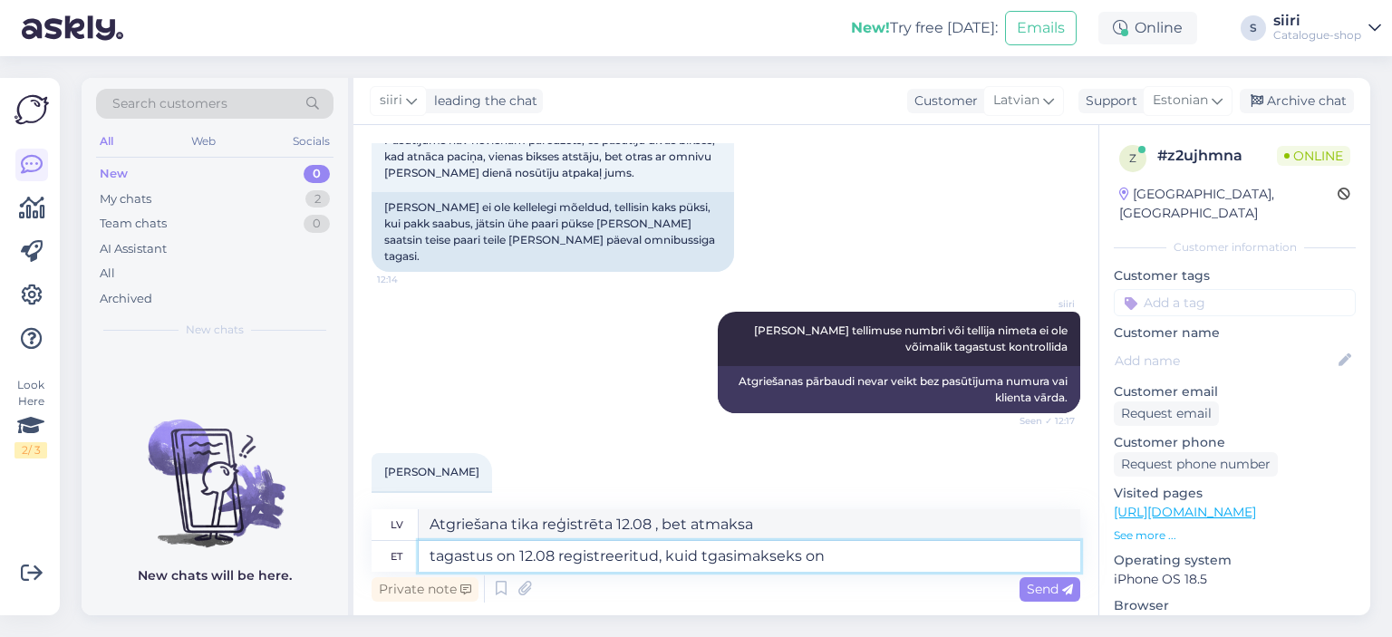
type textarea "tagastus on 12.08 registreeritud, kuid tgasimakseks on"
type textarea "Atgriešana tika reģistrēta 12.08 , bet atmaksa ir"
type textarea "tagastus on 12.08 registreeritud, kuid tgasimakseks on vajalik"
type textarea "Atgriešana tika reģistrēta 12.08 , bet ir nepieciešama atmaksa."
type textarea "tagastus on 12.08 registreeritud, kuid tgasimakseks on vajalik [GEOGRAPHIC_DATA]"
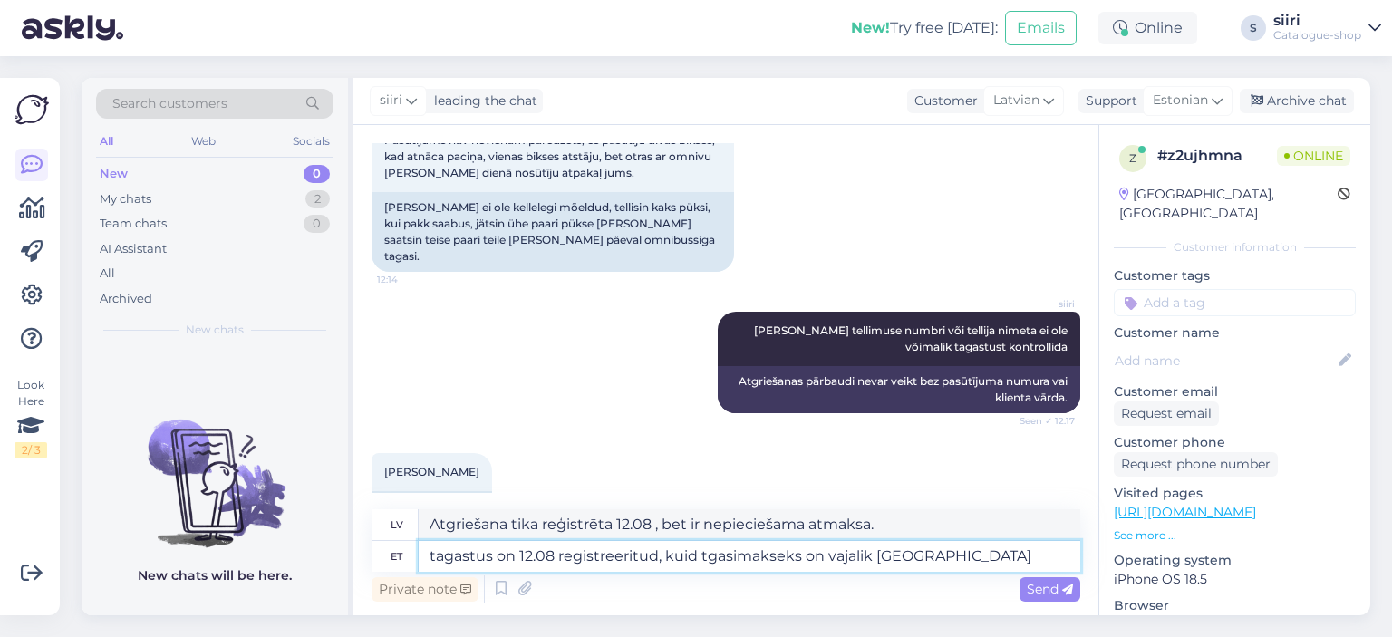
type textarea "Atgriešana tika reģistrēta 12.08 , bet atmaksai ir nepieciešama [GEOGRAPHIC_DAT…"
type textarea "tagastus on 12.08 registreeritud, kuid tgasimakseks on vajalik Läti Vabariigi"
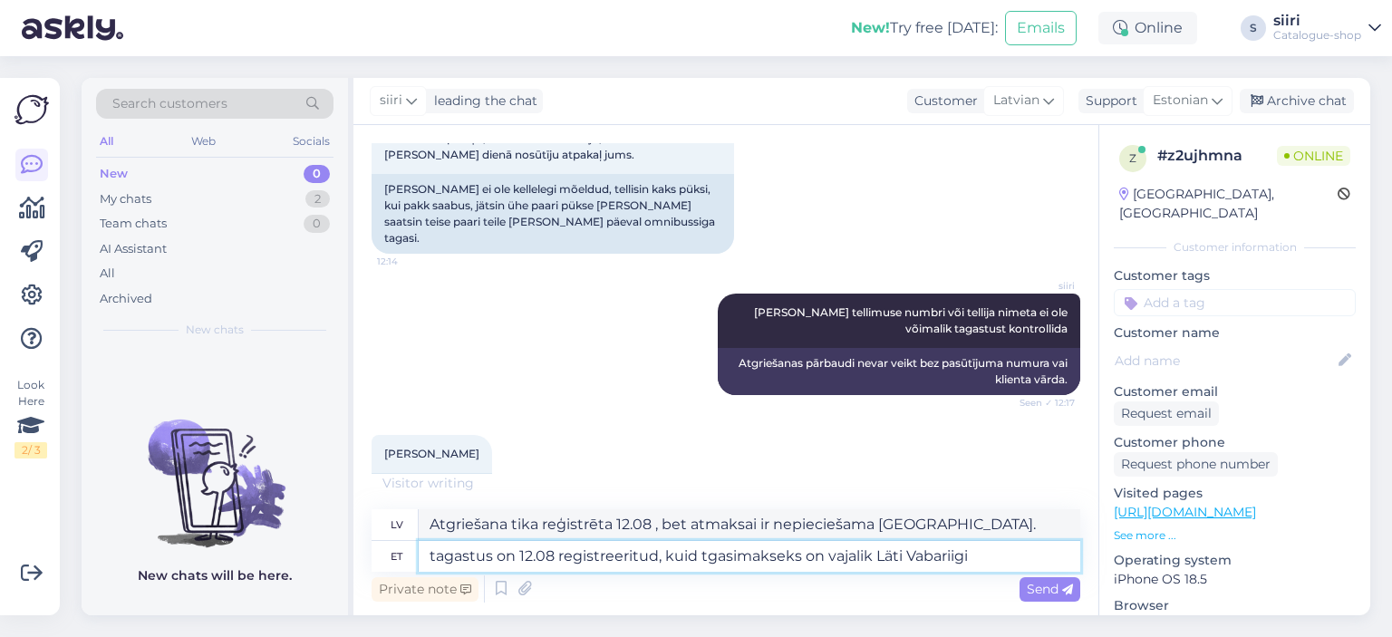
type textarea "Atgriešana tika reģistrēta 12.08 , bet atmaksai ir nepieciešama Latvijas Republ…"
type textarea "tagastus on 12.08 registreeritud, kuid tgasimakseks on vajalik Läti Vabariigi p…"
type textarea "Atgriešana tika reģistrēta 12.08 , bet atmaksai ir nepieciešams bankas konts La…"
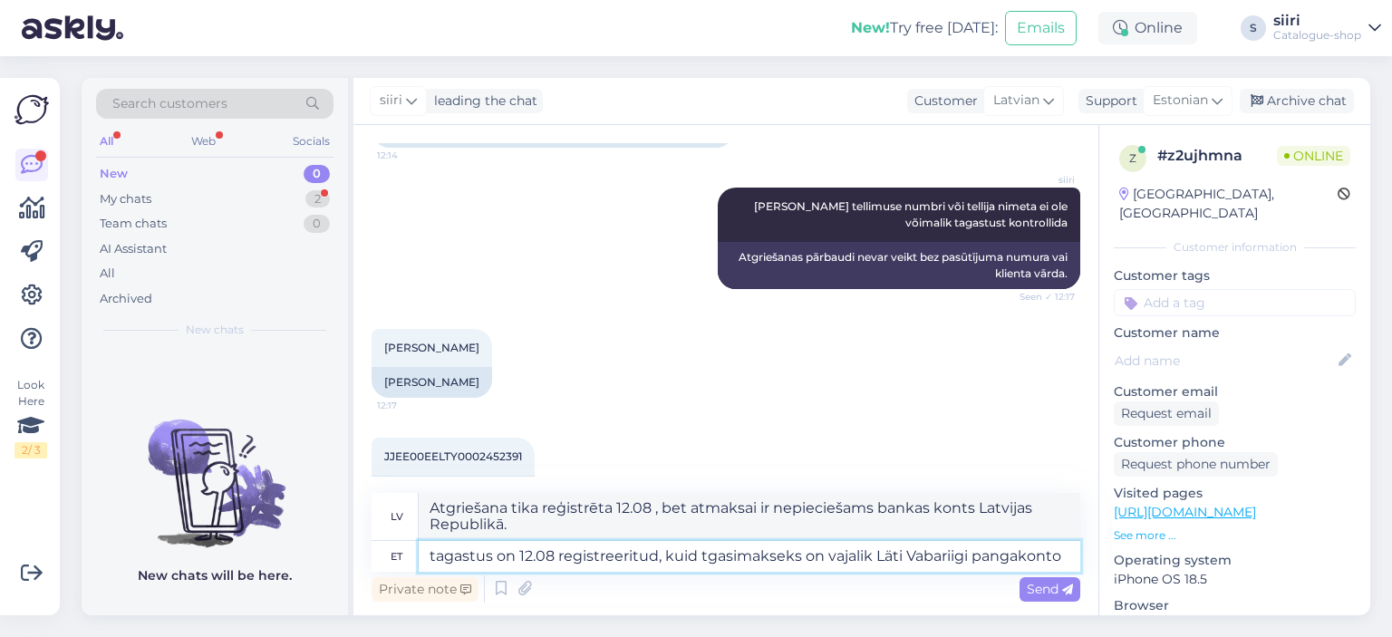
click at [705, 554] on textarea "tagastus on 12.08 registreeritud, kuid tgasimakseks on vajalik Läti Vabariigi p…" at bounding box center [750, 556] width 662 height 31
type textarea "tagastus on 12.08 registreeritud, kuid tagasimakseks on vajalik Läti Vabariigi …"
click at [1047, 591] on span "Send" at bounding box center [1050, 589] width 46 height 16
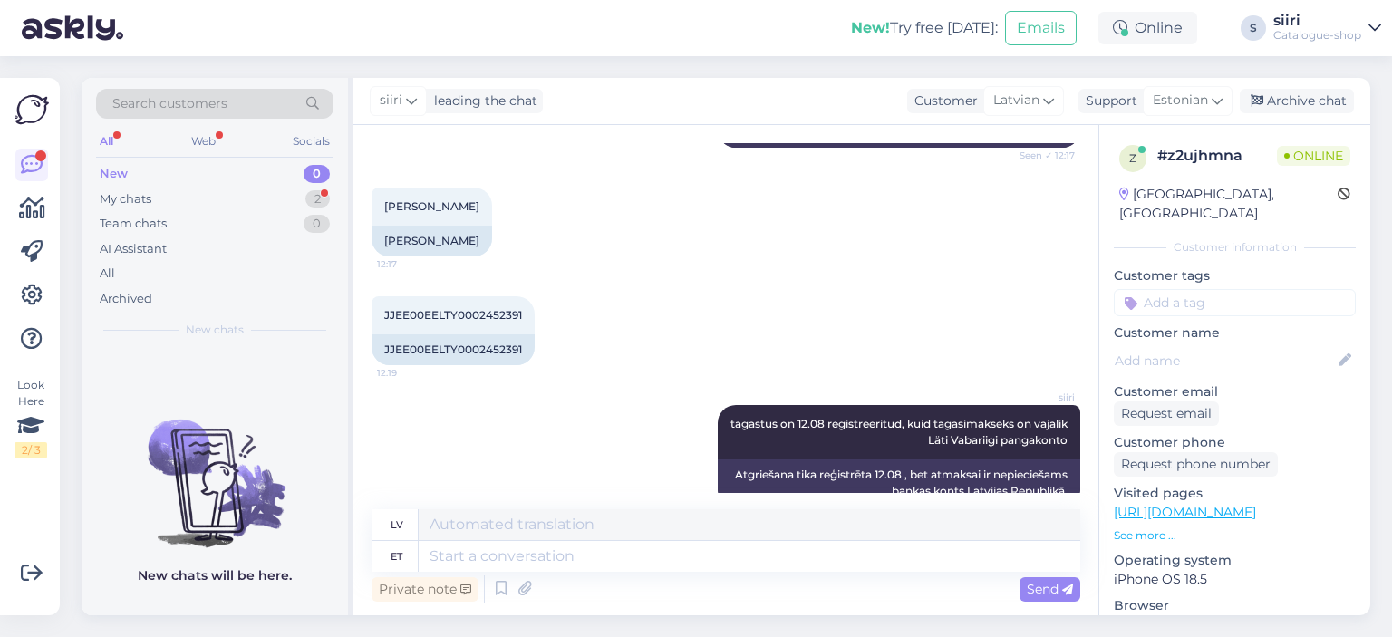
scroll to position [993, 0]
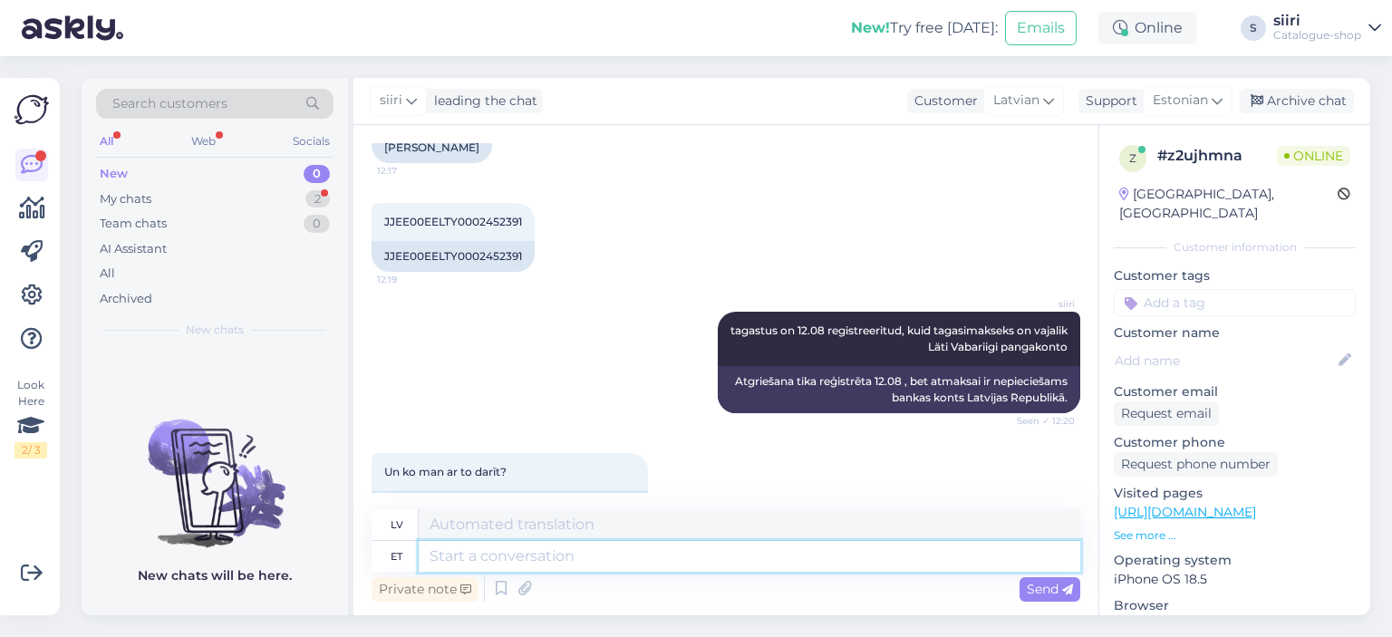
click at [471, 552] on textarea at bounding box center [750, 556] width 662 height 31
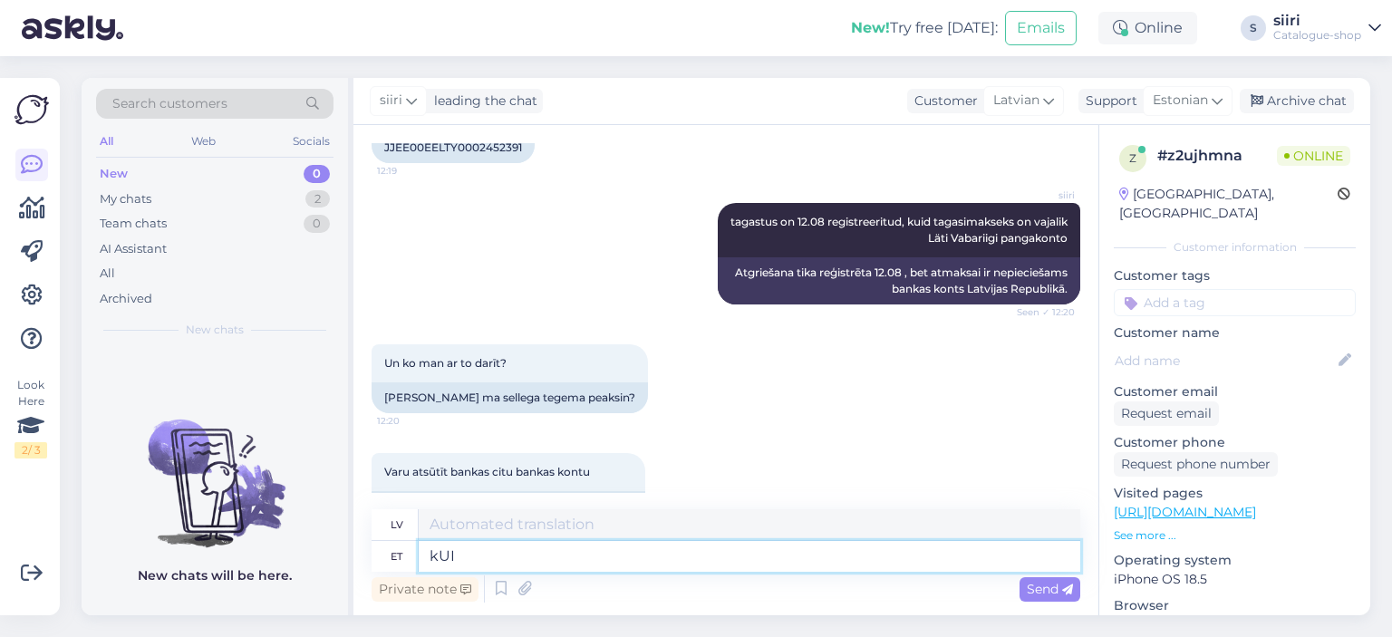
type textarea "kUI"
type textarea "ja"
type textarea "k"
type textarea "kui"
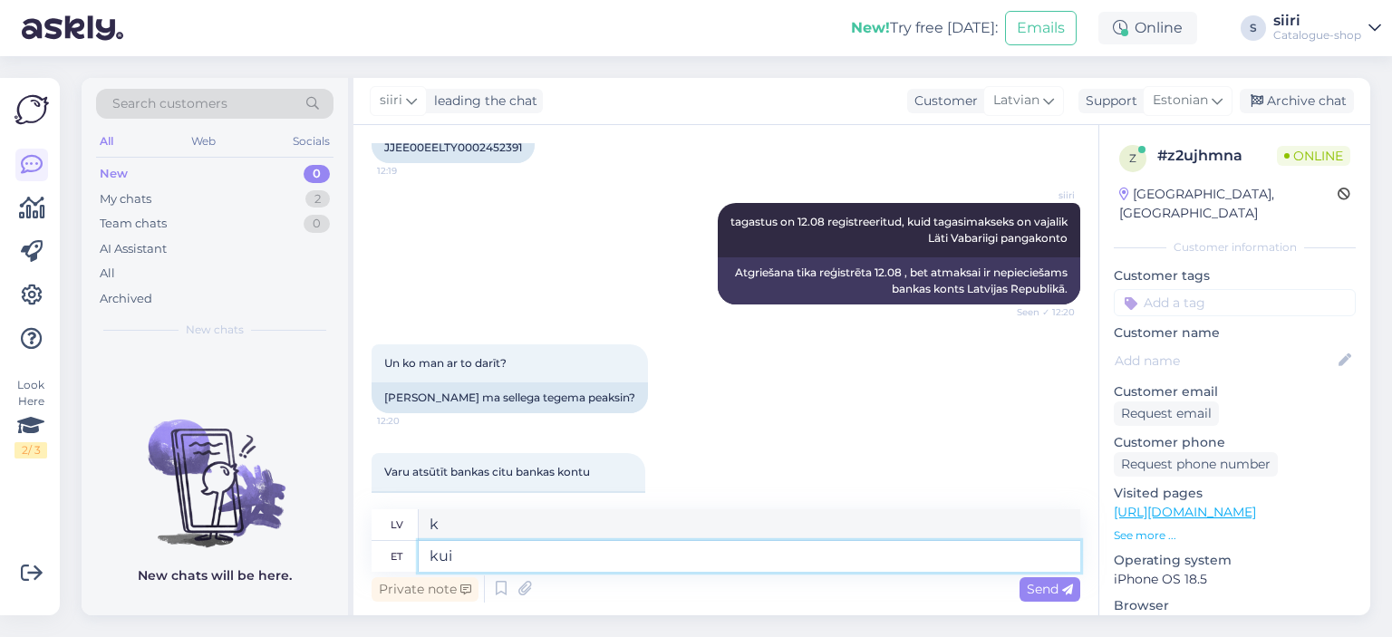
type textarea "ja"
type textarea "kui tei"
type textarea "ja tu"
type textarea "kui t"
type textarea "ja"
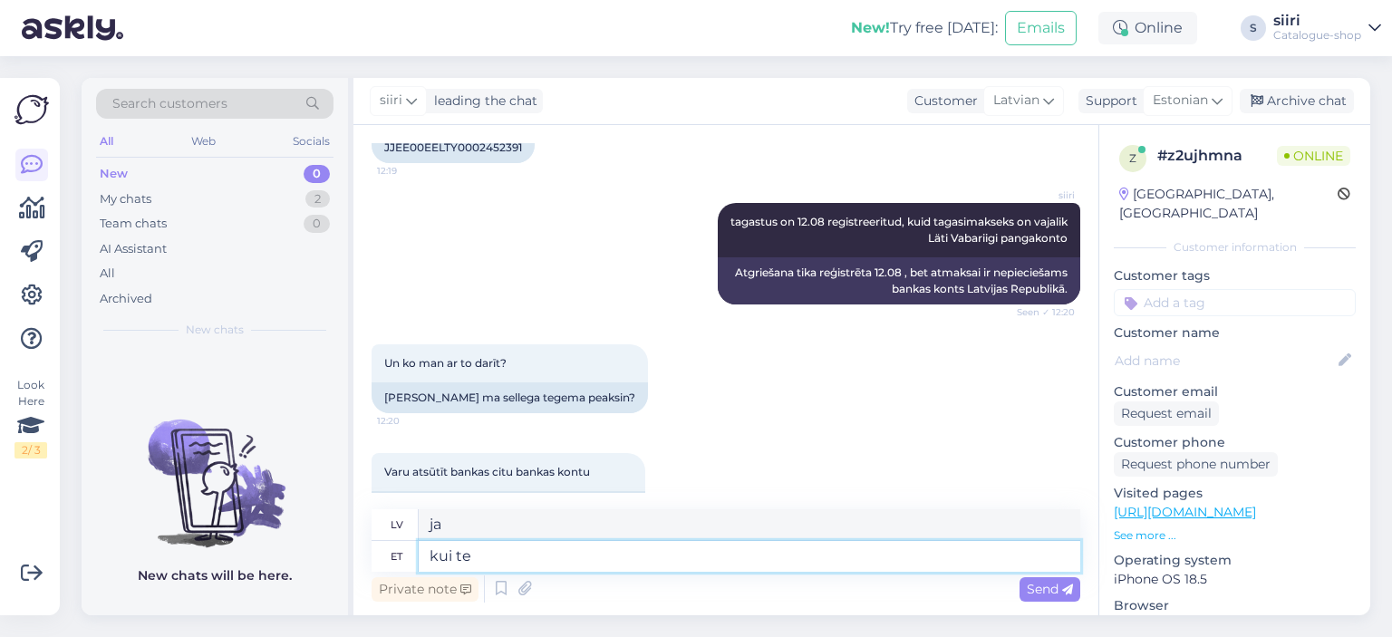
type textarea "kui te"
type textarea "ja tu"
type textarea "kui te ei"
type textarea "ja tu to nedari"
type textarea "kui te ei oma"
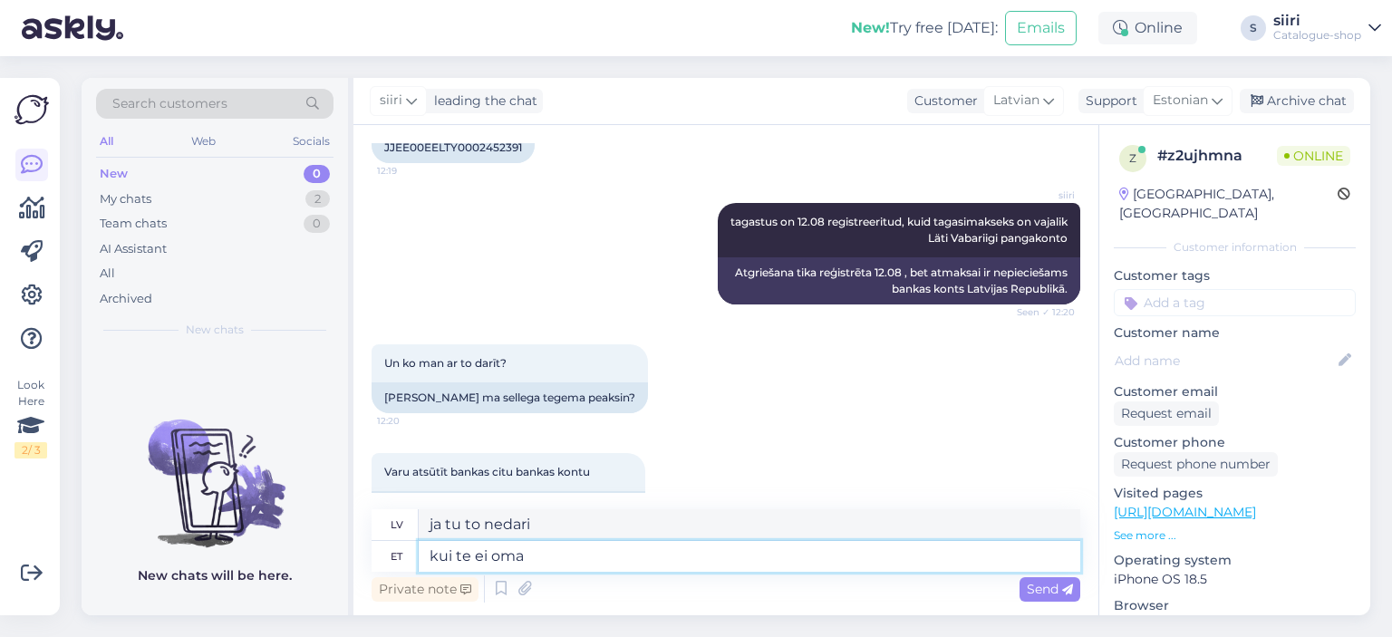
type textarea "ja tev nav"
type textarea "kui te ei oma ise"
type textarea "ja tev nav sava"
type textarea "kui te ei oma ise [GEOGRAPHIC_DATA]"
type textarea "ja tev nepieder [GEOGRAPHIC_DATA]"
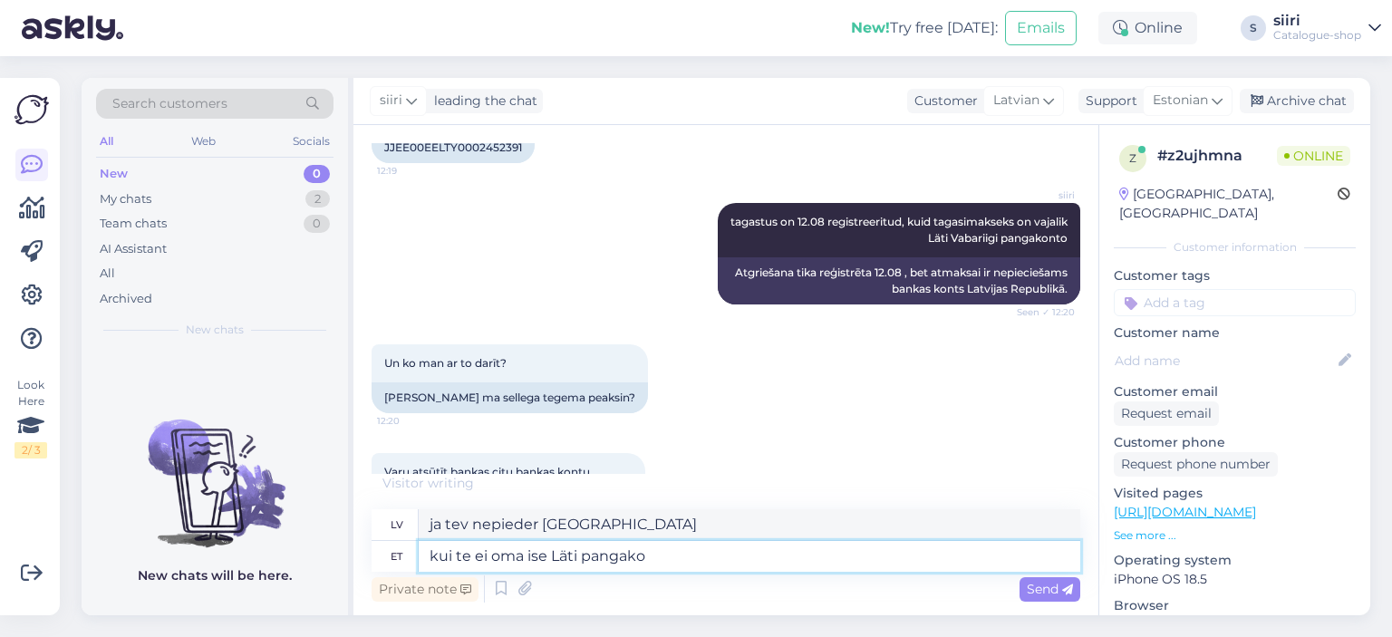
type textarea "kui te ei oma ise Läti pangakon"
type textarea "[PERSON_NAME] nav bankas konta [GEOGRAPHIC_DATA]"
type textarea "kui te ei oma ise Läti pangakontot"
type textarea "[PERSON_NAME] [PERSON_NAME] nav bankas konta [GEOGRAPHIC_DATA]"
type textarea "kui te ei oma ise Läti pangakontot, s"
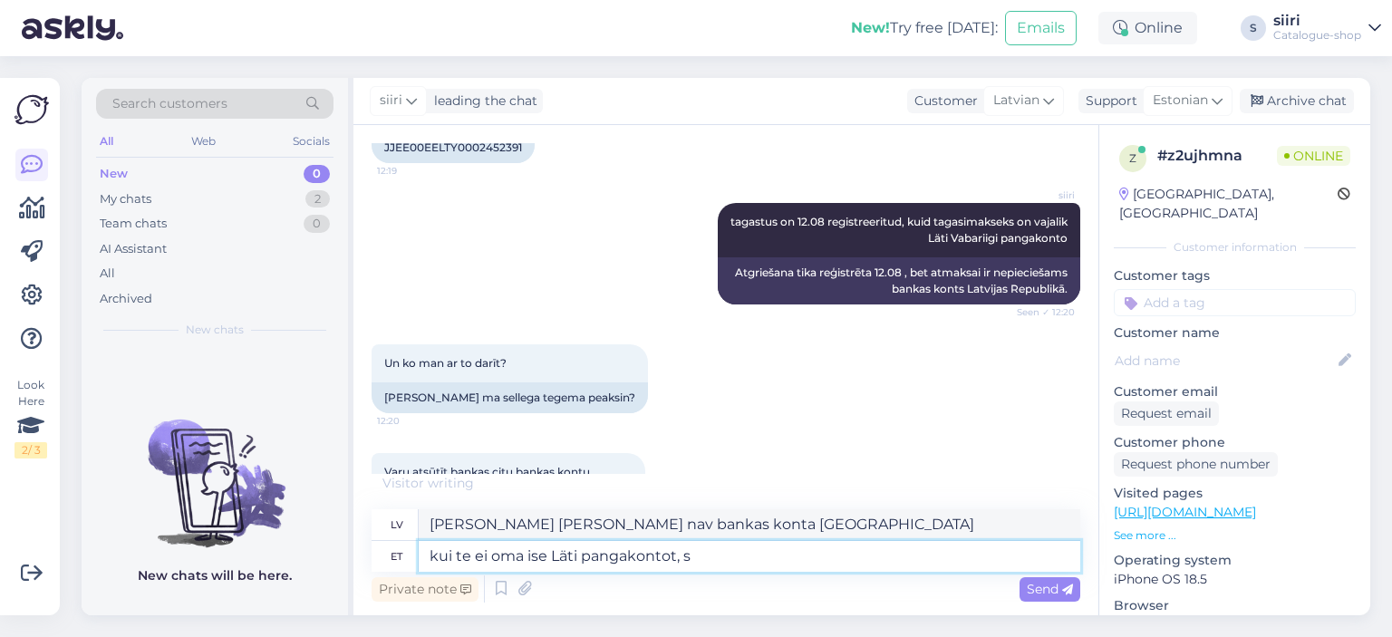
type textarea "[PERSON_NAME] [PERSON_NAME] nav bankas konta Latvijas bankā,"
type textarea "kui te ei oma ise Läti pangakontot, siis"
type textarea "[PERSON_NAME] [PERSON_NAME] nav Latvijas bankas konta, tad"
type textarea "kui te ei oma ise Läti pangakontot, siis või"
type textarea "[PERSON_NAME] [PERSON_NAME] nav Latvijas bankas konta, [PERSON_NAME]"
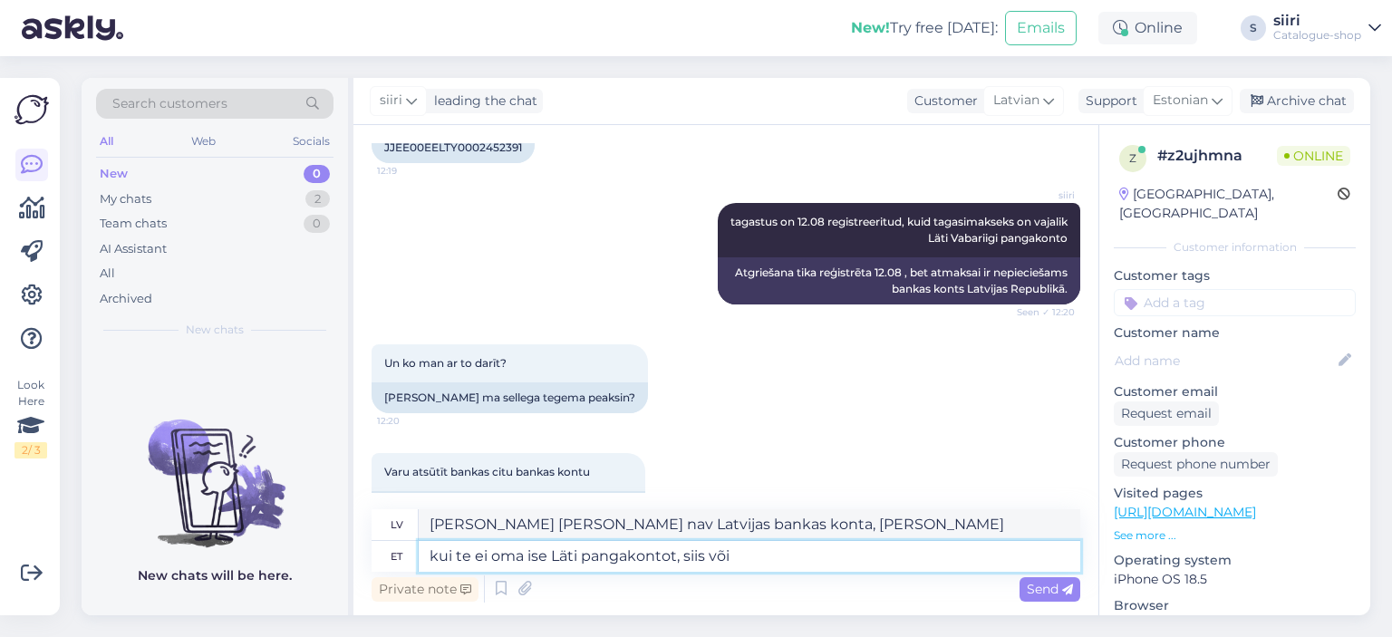
type textarea "kui te ei oma ise Läti pangakontot, siis võib"
type textarea "[PERSON_NAME] nav bankas konta [GEOGRAPHIC_DATA], jūs varat"
type textarea "kui te ei oma ise Läti pangakontot, siis võib selleks olla k"
type textarea "[PERSON_NAME] [PERSON_NAME] nav bankas konta Latvijā, tas var būt"
type textarea "kui te ei oma ise Läti pangakontot, siis võib selleks olla ka"
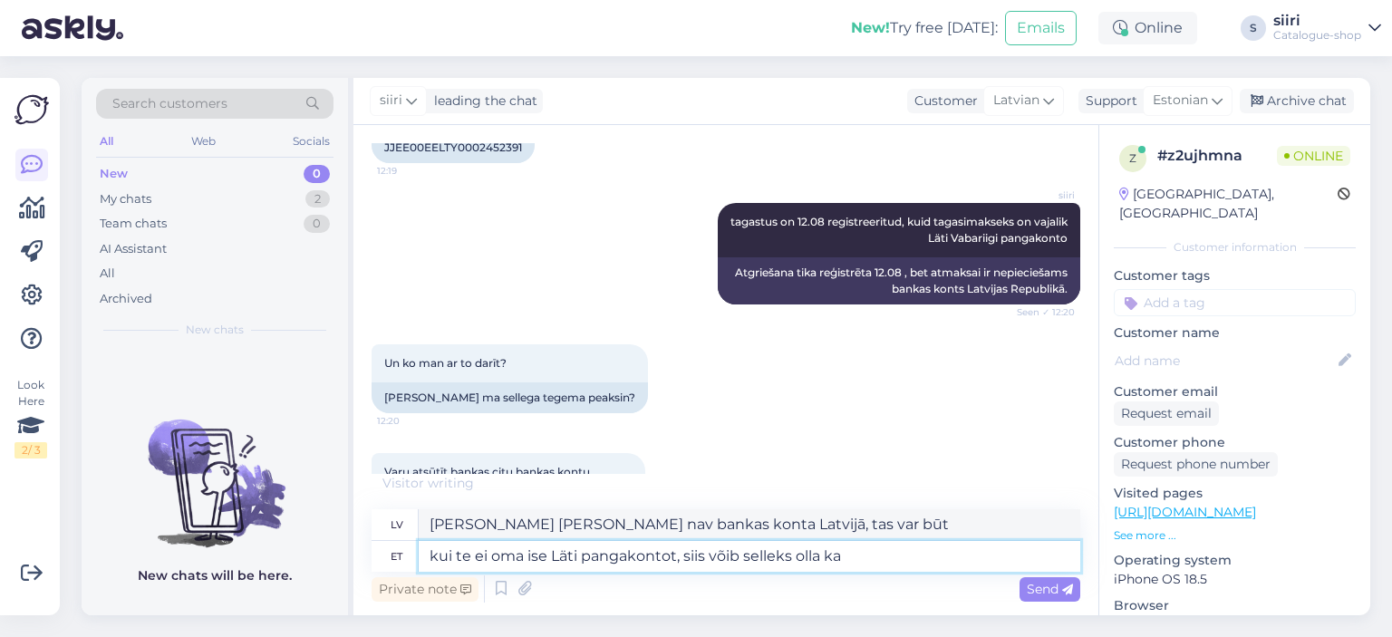
type textarea "[PERSON_NAME] [PERSON_NAME] nav Latvijas bankas konta, tas var būt arī"
type textarea "kui te ei oma ise Läti pangakontot, siis võib selleks olla ka pereliikme"
type textarea "[PERSON_NAME] [PERSON_NAME] nav bankas konta Latvijā, tas var piederēt kādam ģi…"
type textarea "kui te ei oma ise Läti pangakontot, siis võib selleks olla ka pereliikme või t"
type textarea "[PERSON_NAME] [PERSON_NAME] nav bankas konta Latvijā, tas var būt [PERSON_NAME]…"
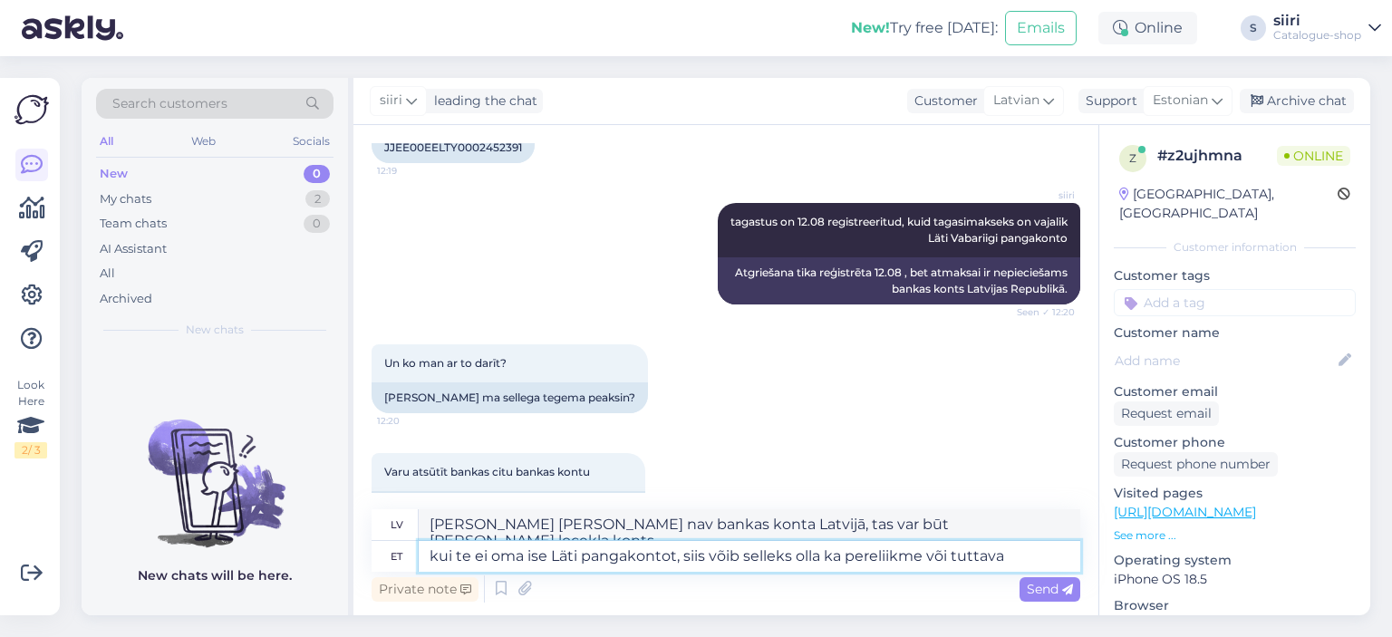
type textarea "kui te ei oma ise Läti pangakontot, siis võib selleks olla ka pereliikme või tu…"
type textarea "[PERSON_NAME] [PERSON_NAME] nav bankas konta Latvijā, tas var būt [PERSON_NAME]…"
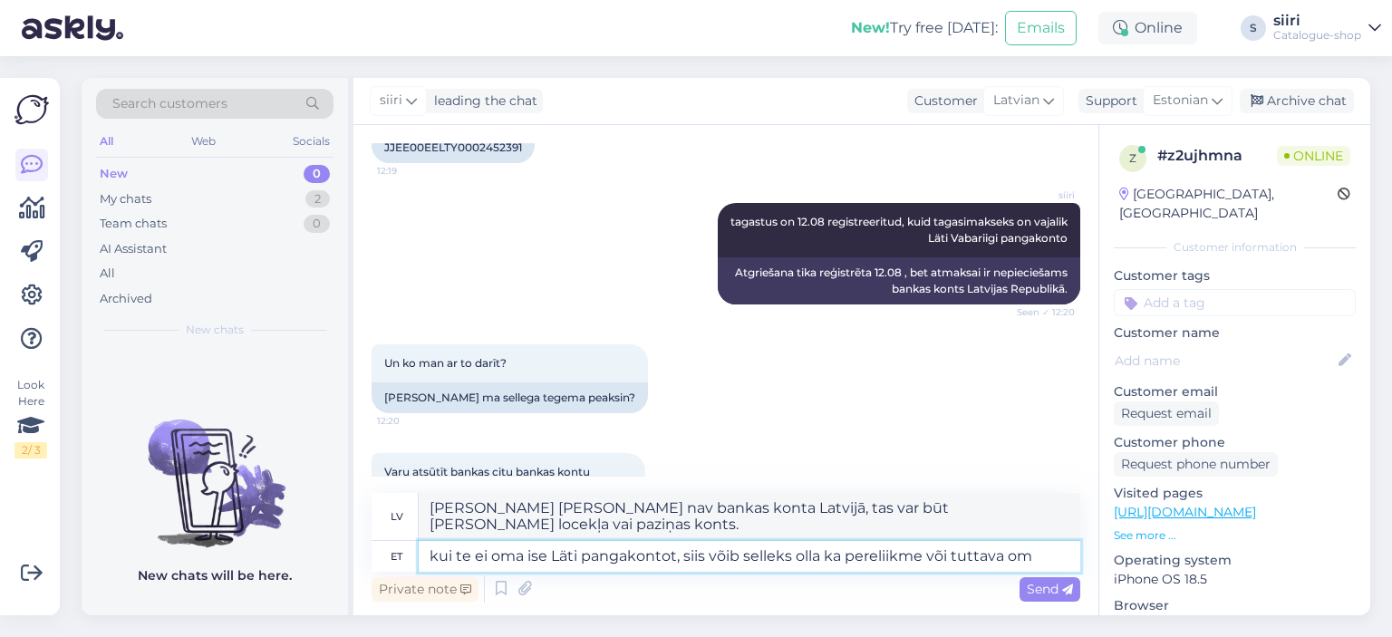
type textarea "kui te ei oma ise Läti pangakontot, siis võib selleks olla ka pereliikme või tu…"
type textarea "[PERSON_NAME] [PERSON_NAME] nav bankas konta Latvijā, tas varētu būt [PERSON_NA…"
type textarea "kui te ei oma ise Läti pangakontot, siis võib selleks olla ka pereliikme või tu…"
click at [1036, 585] on span "Send" at bounding box center [1050, 589] width 46 height 16
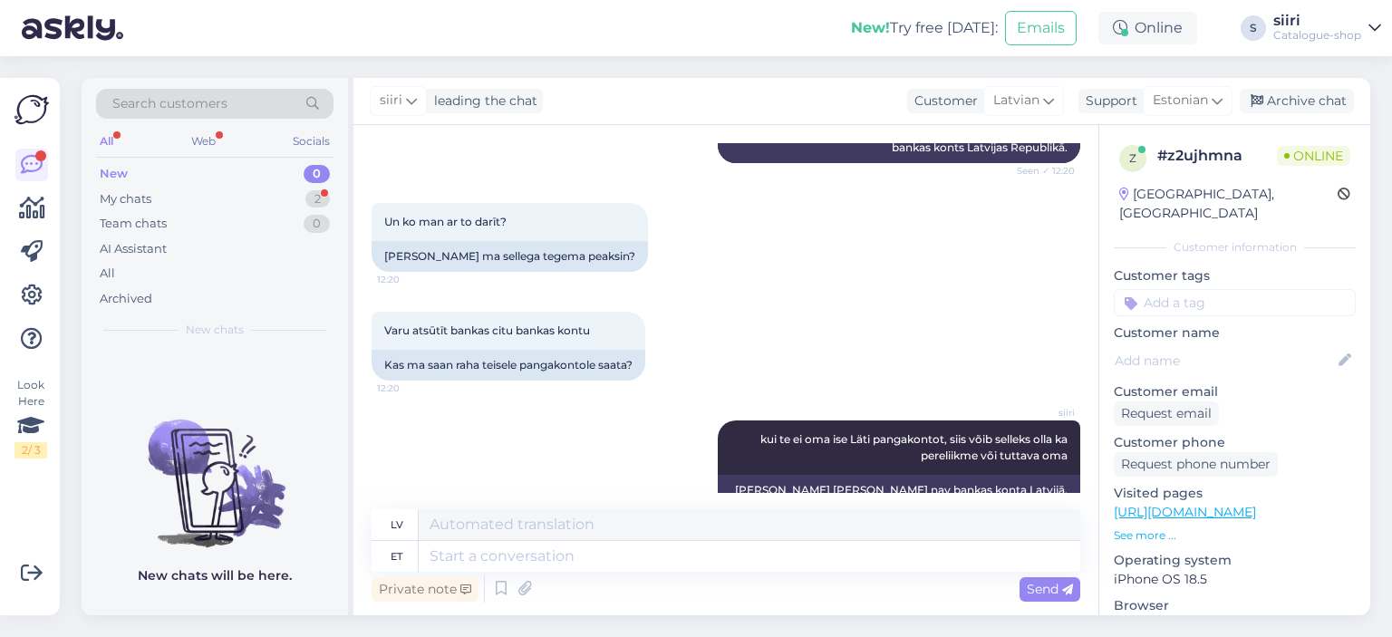
scroll to position [1352, 0]
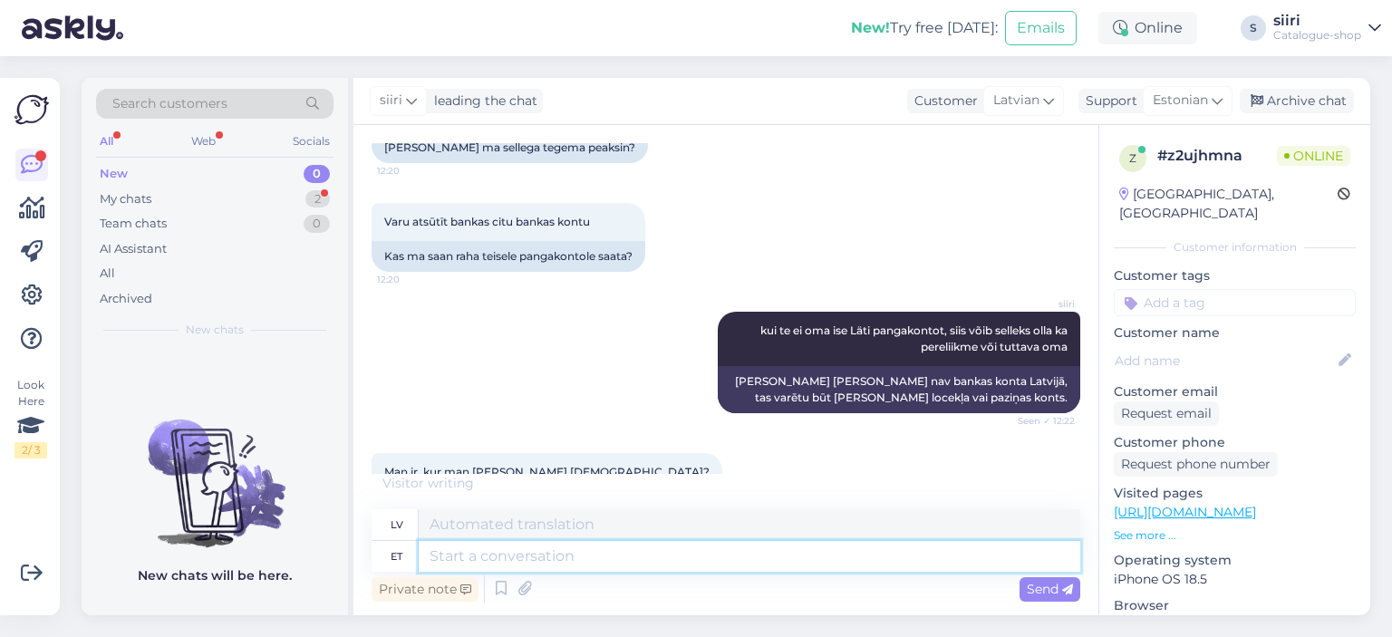
click at [442, 554] on textarea at bounding box center [750, 556] width 662 height 31
type textarea "võite"
type textarea "tu vari"
type textarea "võite siia"
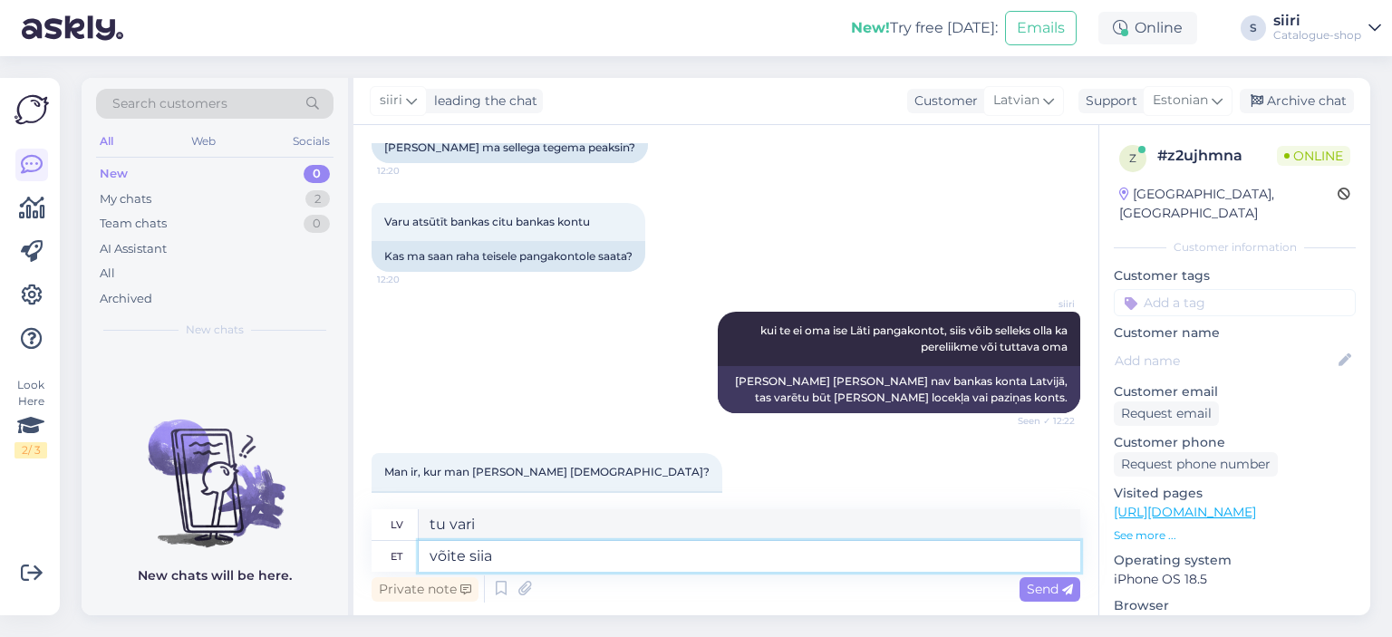
type textarea "jūs varat šeit"
type textarea "võite siia kirjutada"
type textarea "jūs varat rakstīt šeit"
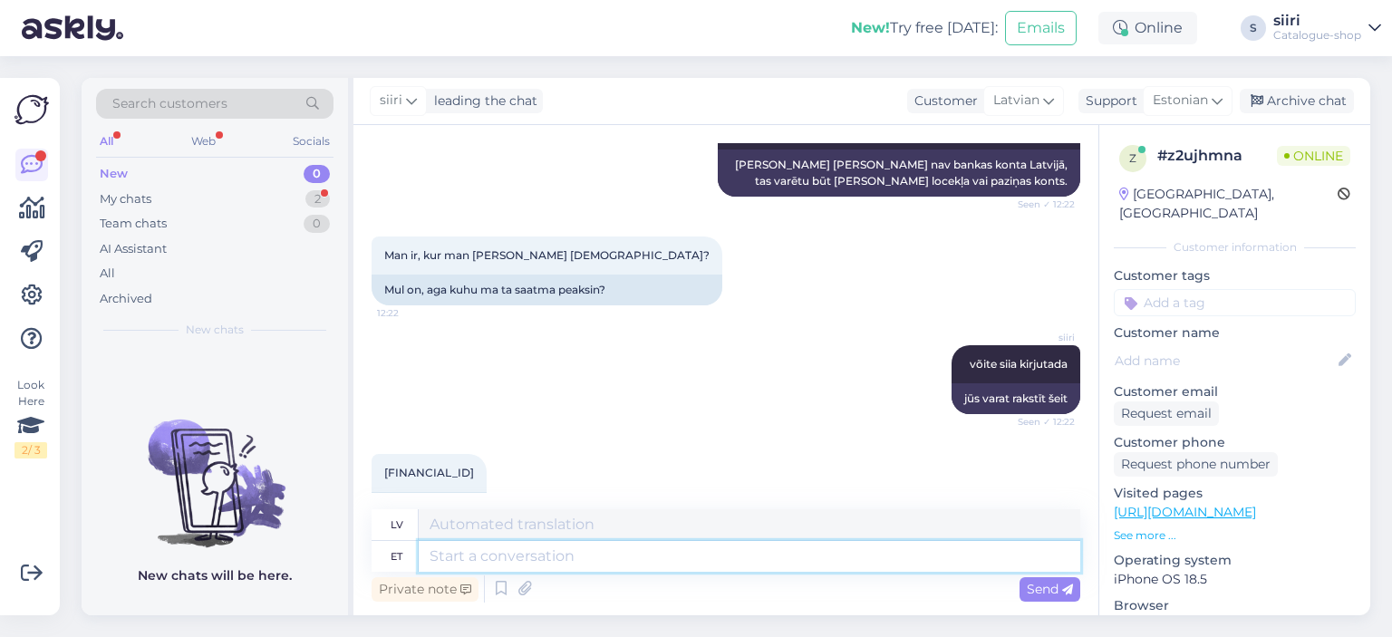
scroll to position [1678, 0]
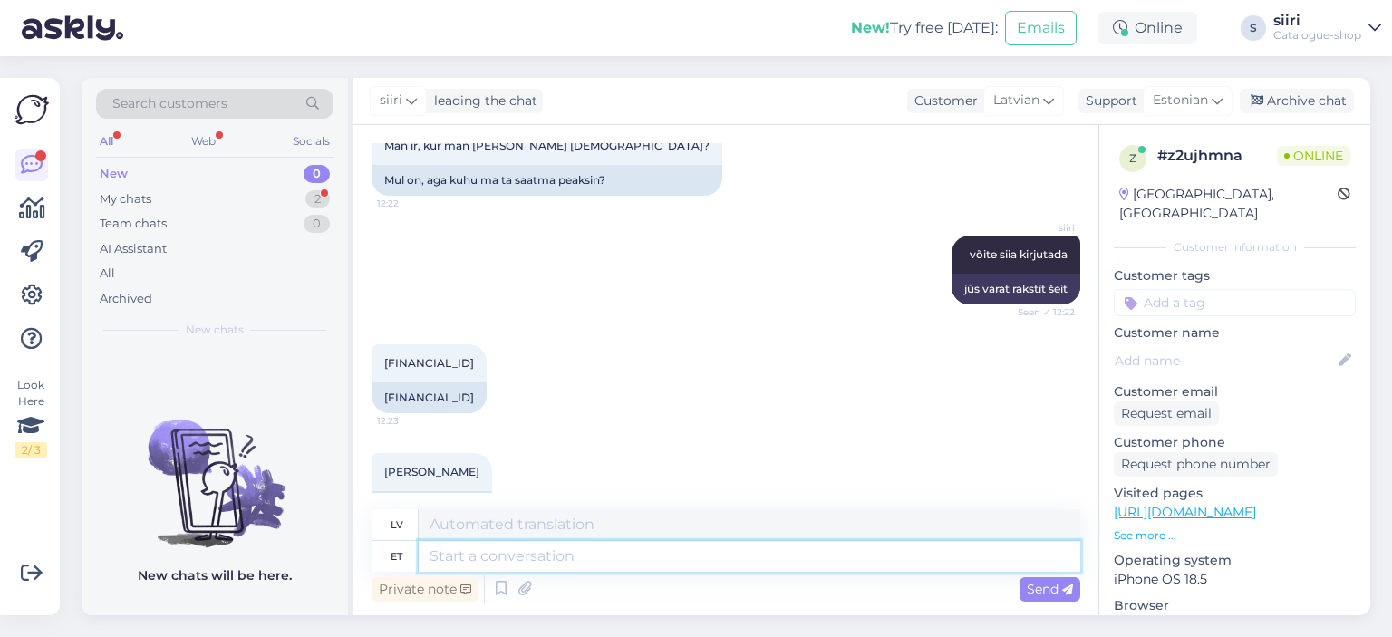
click at [472, 547] on textarea at bounding box center [750, 556] width 662 height 31
type textarea "s"
type textarea "selg"
type textarea "atpakaļ"
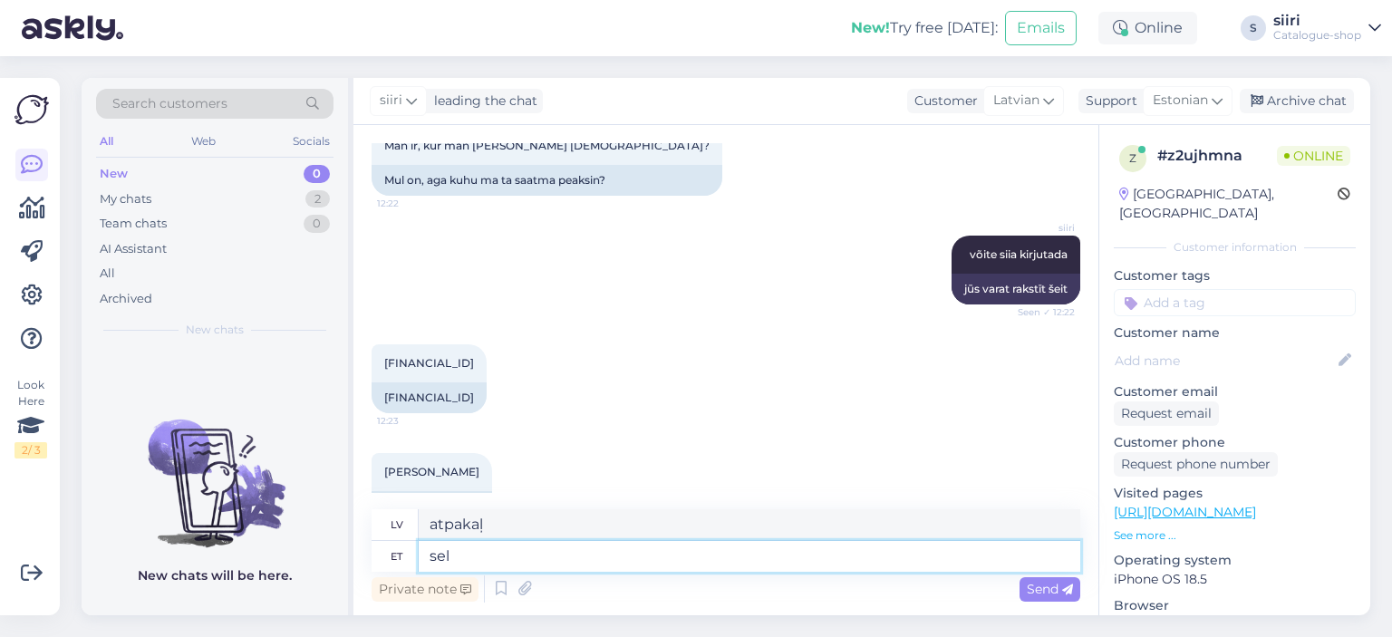
type textarea "se"
type textarea "šis"
type textarea "s"
type textarea "korras"
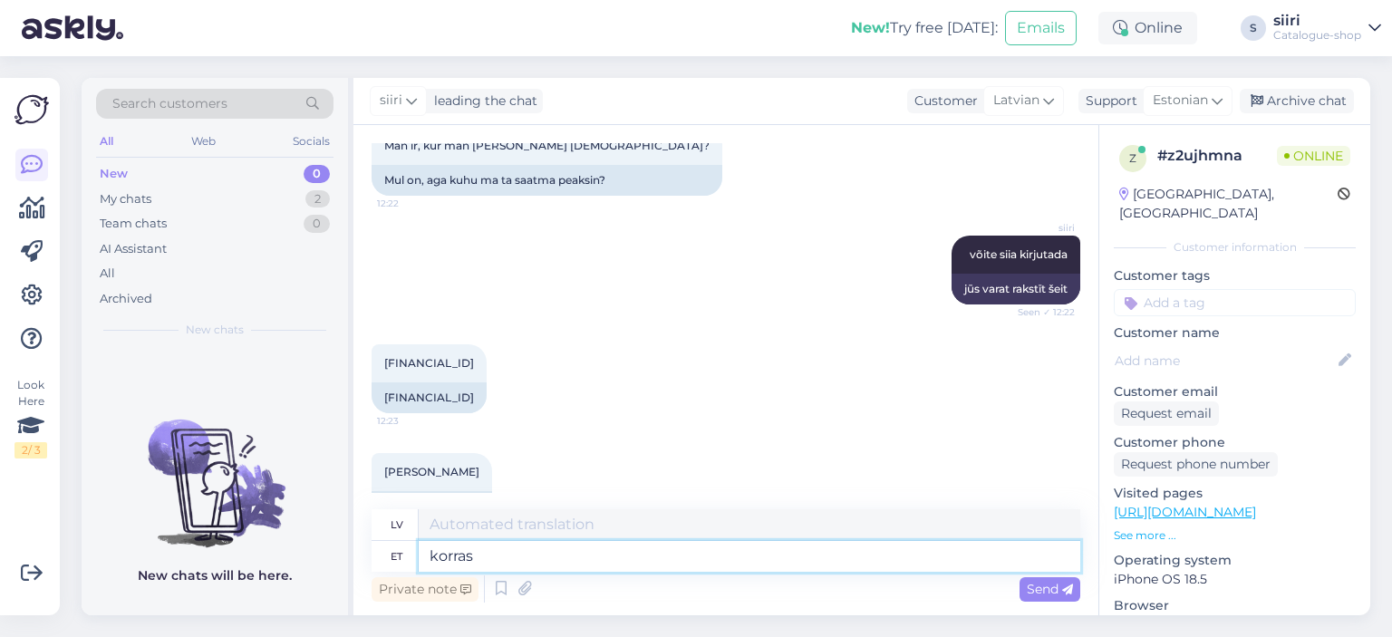
type textarea "labi"
type textarea "korras,"
type textarea "labi,"
type textarea "korras, konto"
type textarea "labi, konts"
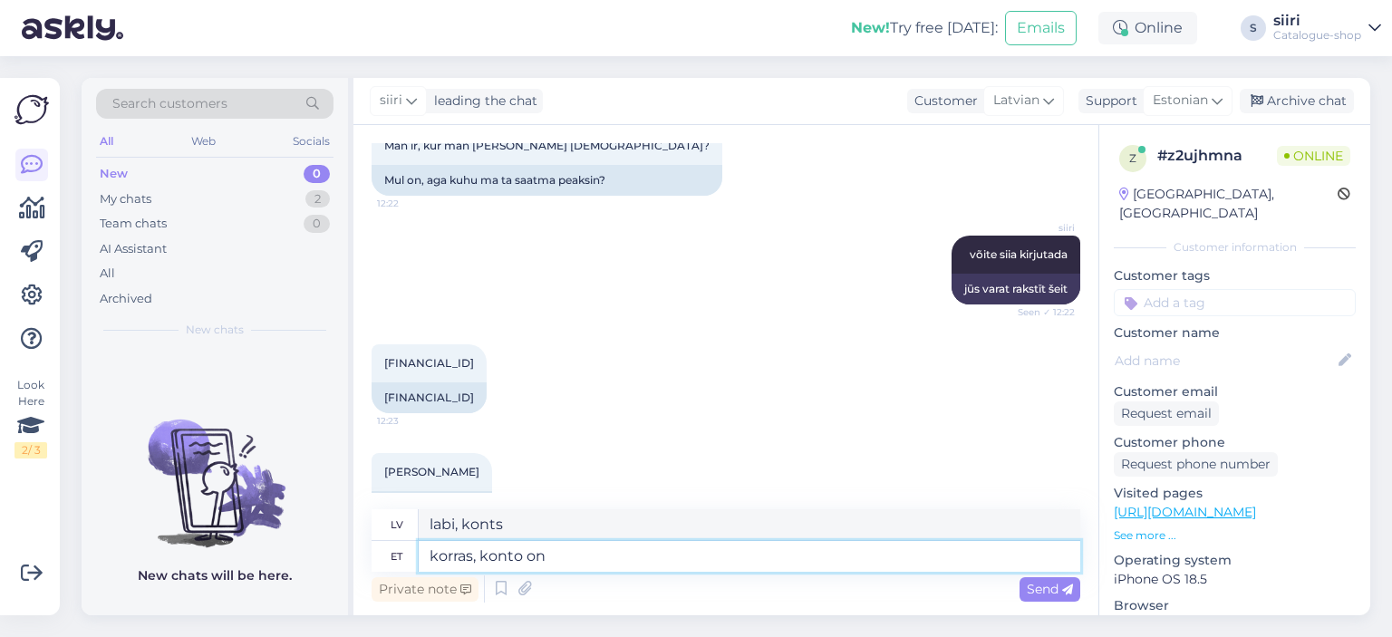
type textarea "korras, konto on"
type textarea "labi, konts ir"
type textarea "korras, konto on salvestatud"
type textarea "Labi, konts ir saglabāts."
type textarea "korras, konto on salvestatud ja"
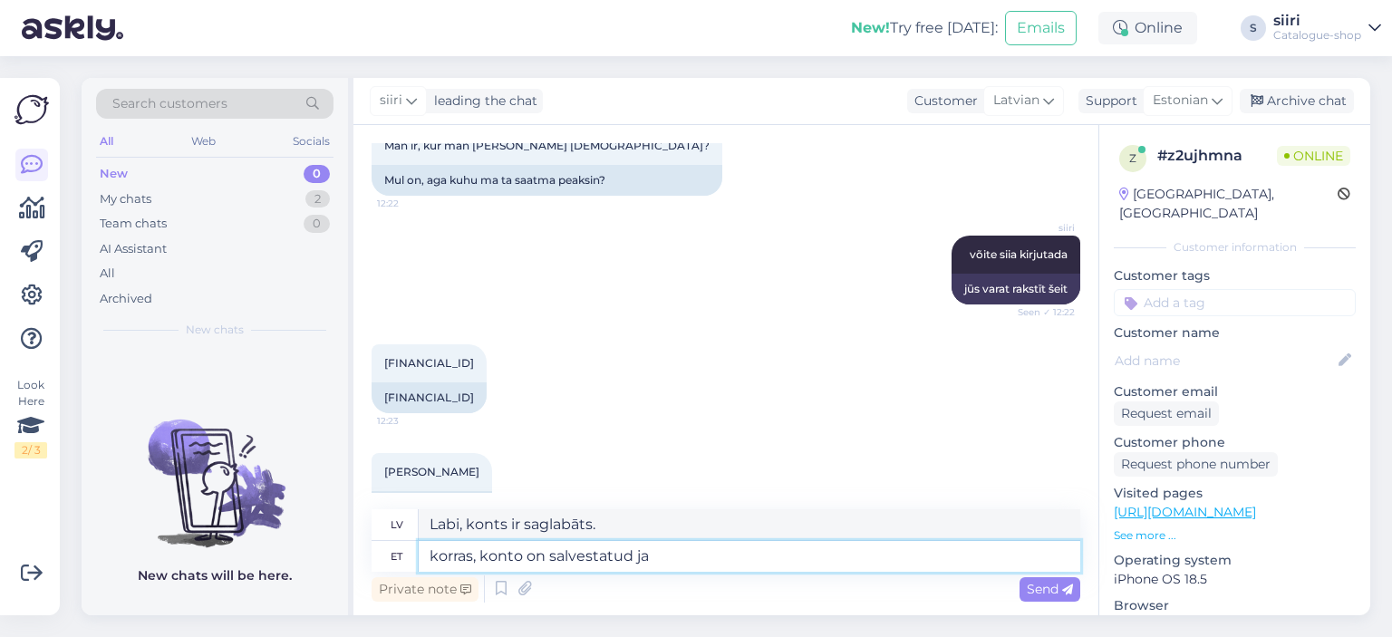
type textarea "Labi, konts ir saglabāts un"
type textarea "korras, konto on salvestatud ja jrg"
type textarea "Labi, konts ir saglabāts un varu turpināt."
type textarea "korras, konto on salvestatud ja [PERSON_NAME]"
type textarea "labi, konts ir saglabāts un j"
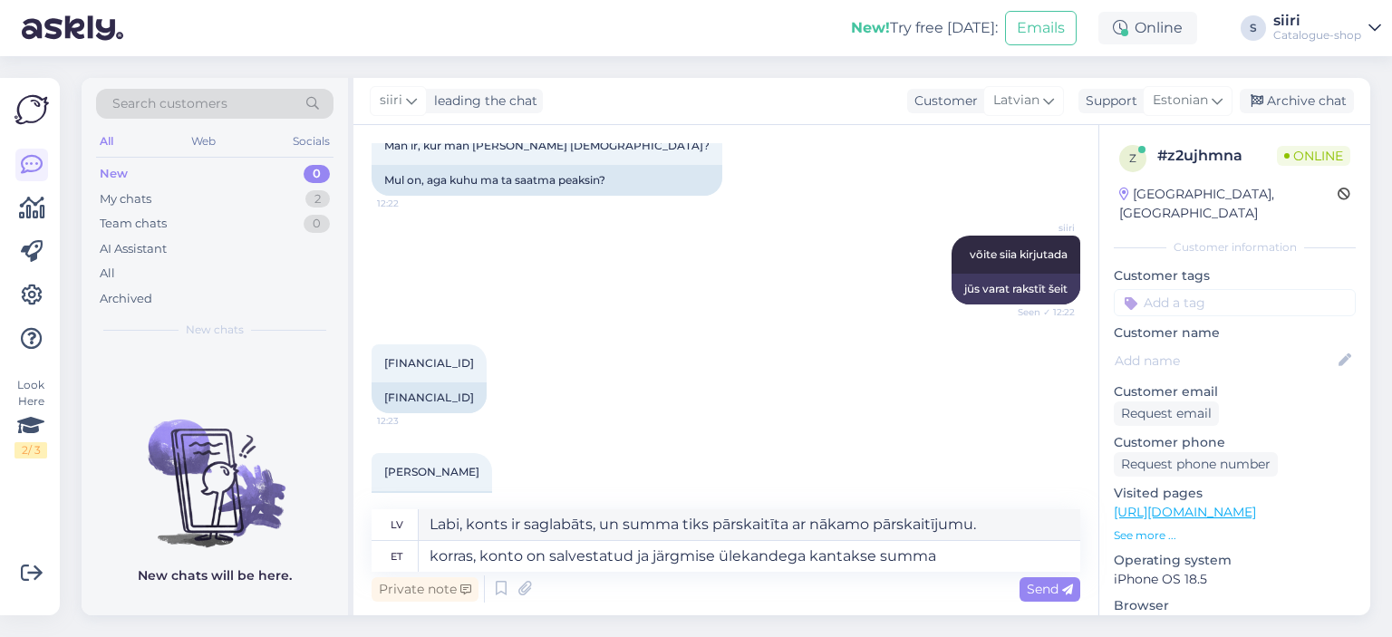
drag, startPoint x: 116, startPoint y: 443, endPoint x: 105, endPoint y: 449, distance: 12.6
click at [116, 443] on img at bounding box center [215, 468] width 266 height 163
click at [948, 556] on textarea "korras, konto on salvestatud ja järgmise ülekandega kantakse summa" at bounding box center [750, 556] width 662 height 31
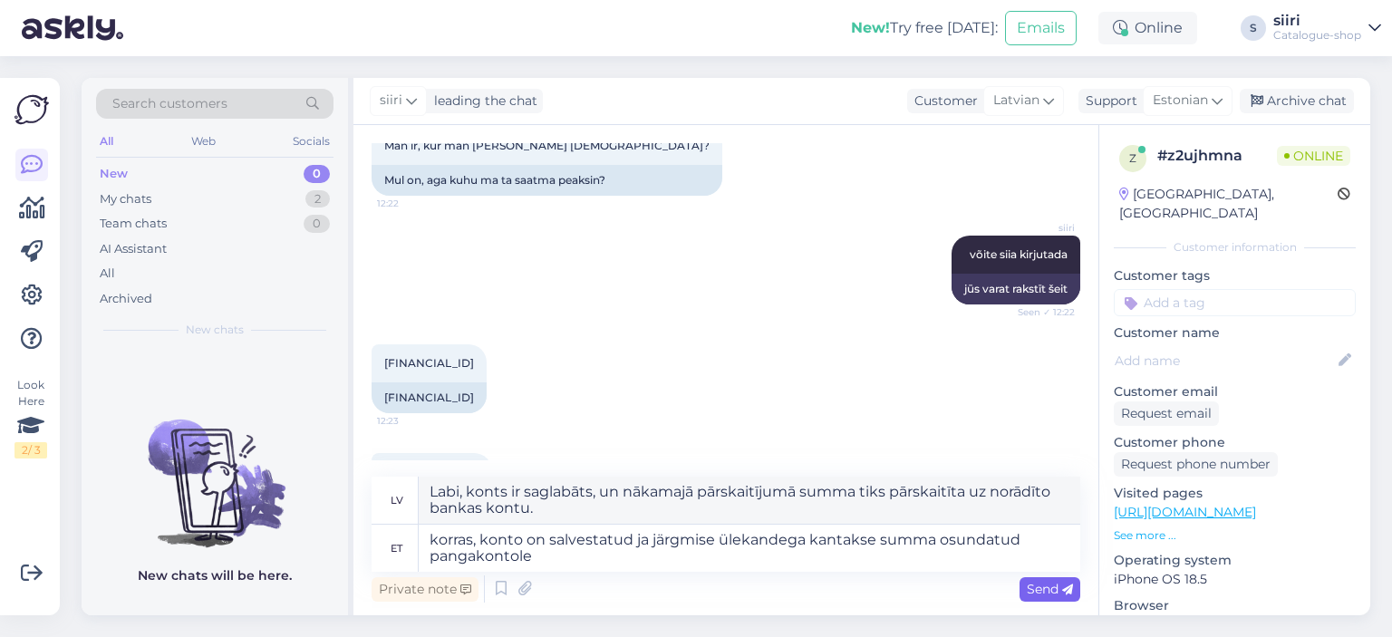
click at [1055, 589] on span "Send" at bounding box center [1050, 589] width 46 height 16
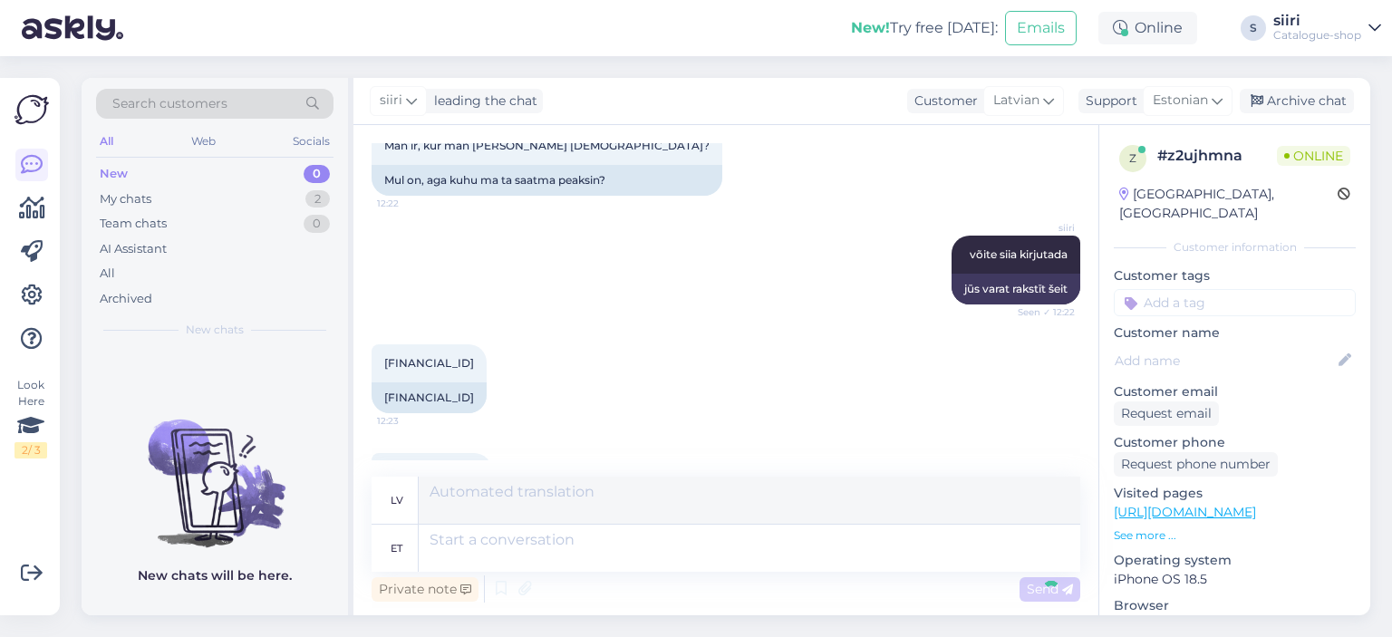
scroll to position [1820, 0]
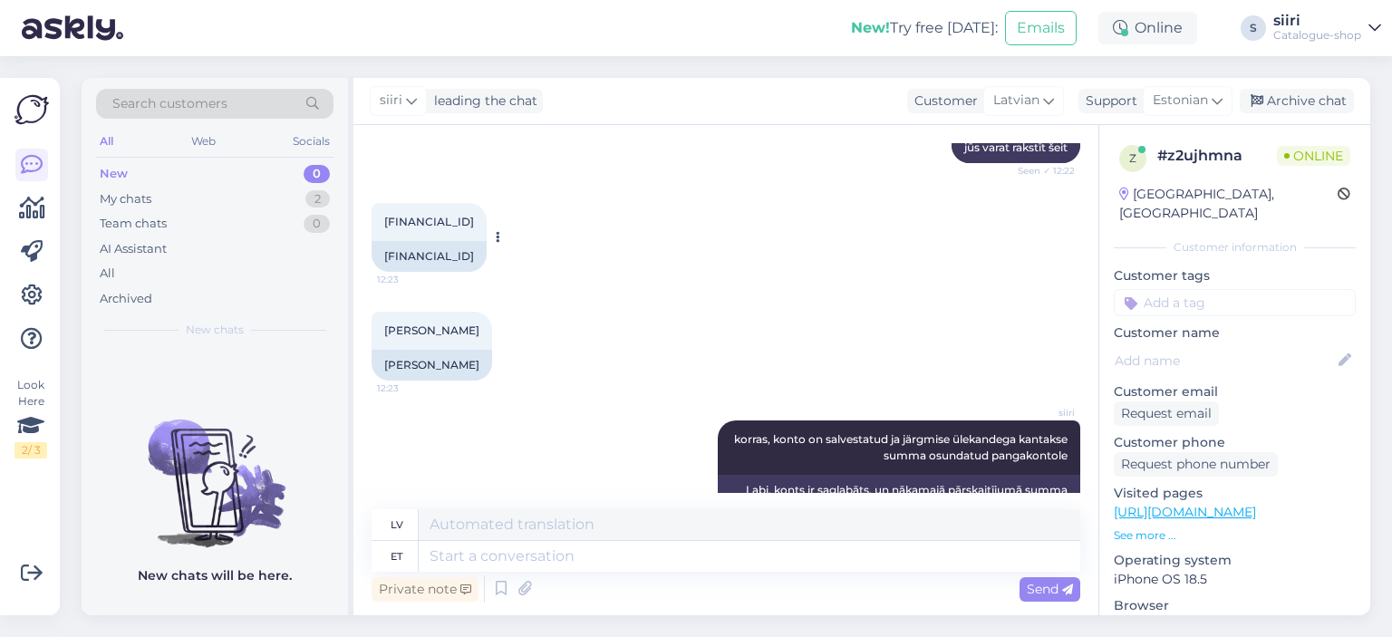
drag, startPoint x: 526, startPoint y: 206, endPoint x: 382, endPoint y: 208, distance: 143.2
click at [382, 241] on div "[FINANCIAL_ID]" at bounding box center [429, 256] width 115 height 31
copy div "[FINANCIAL_ID]"
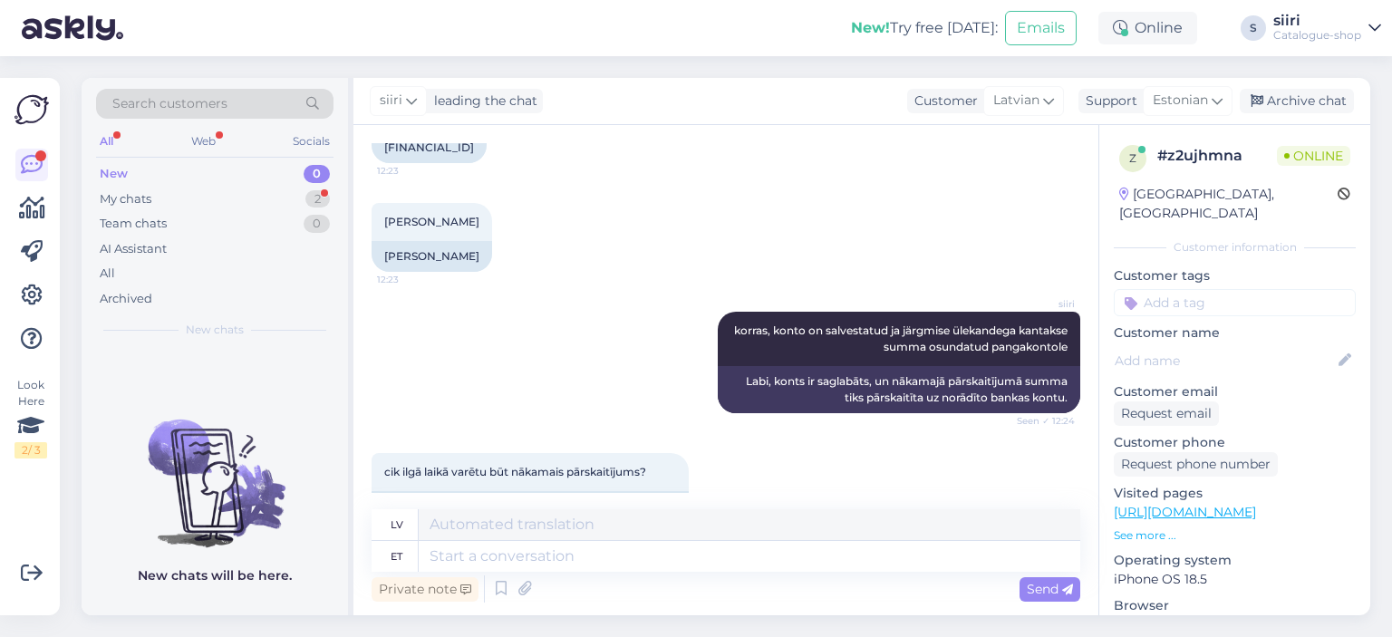
click at [151, 140] on div "All Web Socials" at bounding box center [214, 144] width 237 height 28
click at [452, 556] on textarea at bounding box center [750, 556] width 662 height 31
click at [1058, 591] on span "Send" at bounding box center [1050, 589] width 46 height 16
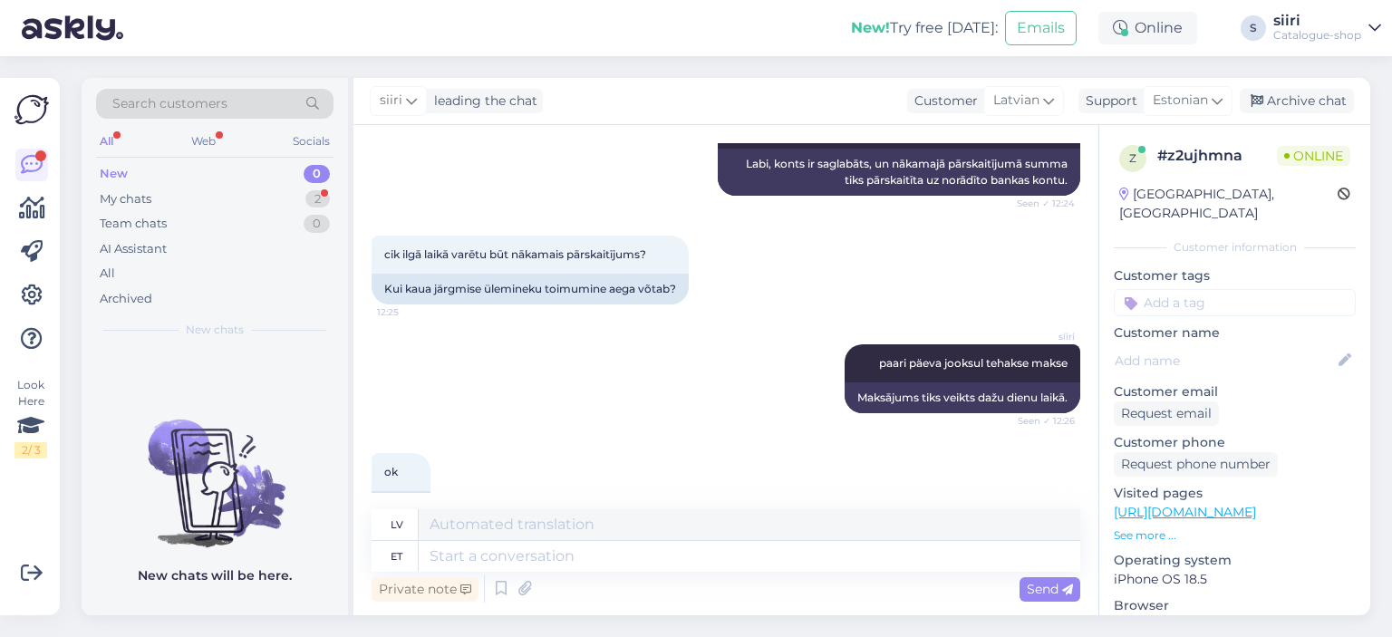
scroll to position [2145, 0]
click at [1285, 97] on div "Archive chat" at bounding box center [1297, 101] width 114 height 24
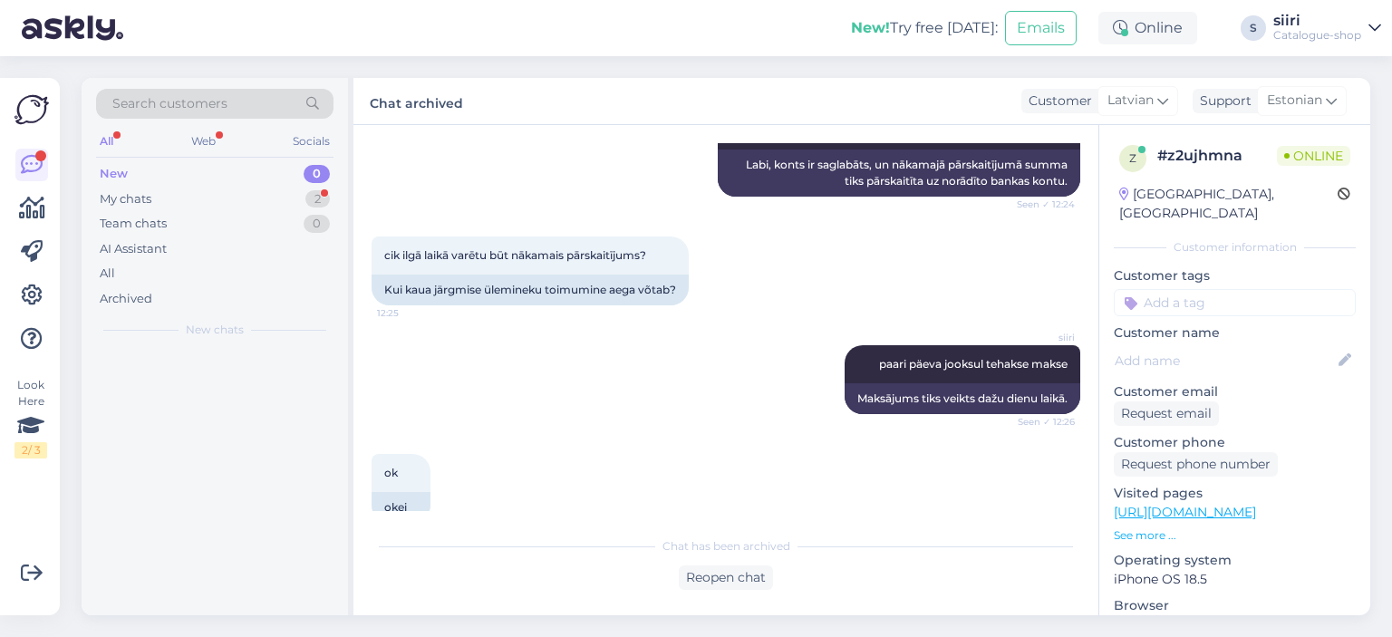
scroll to position [2128, 0]
